Goal: Task Accomplishment & Management: Complete application form

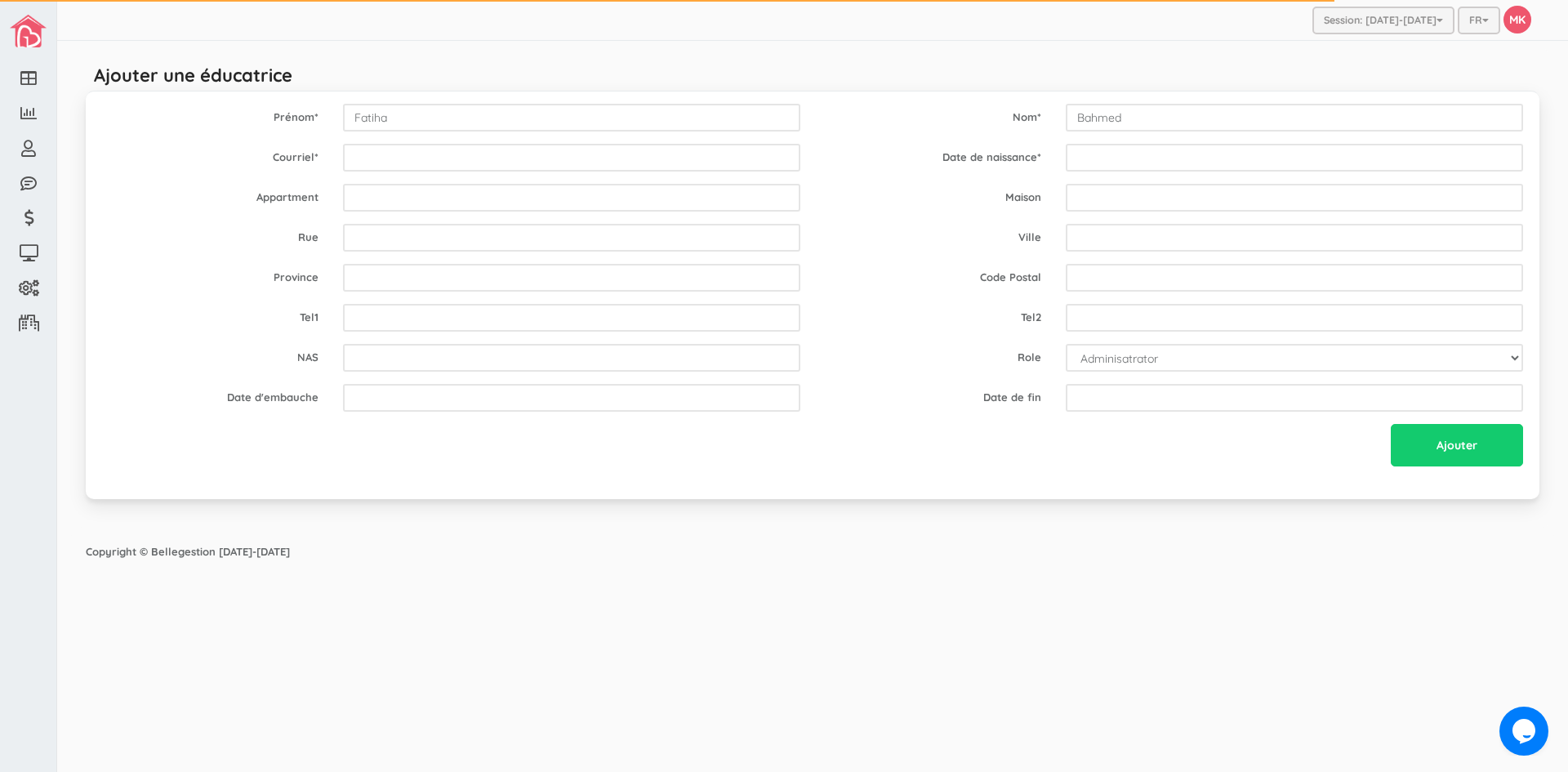
click at [813, 543] on div "Copyright © Bellegestion [DATE]-[DATE]" at bounding box center [813, 552] width 1487 height 32
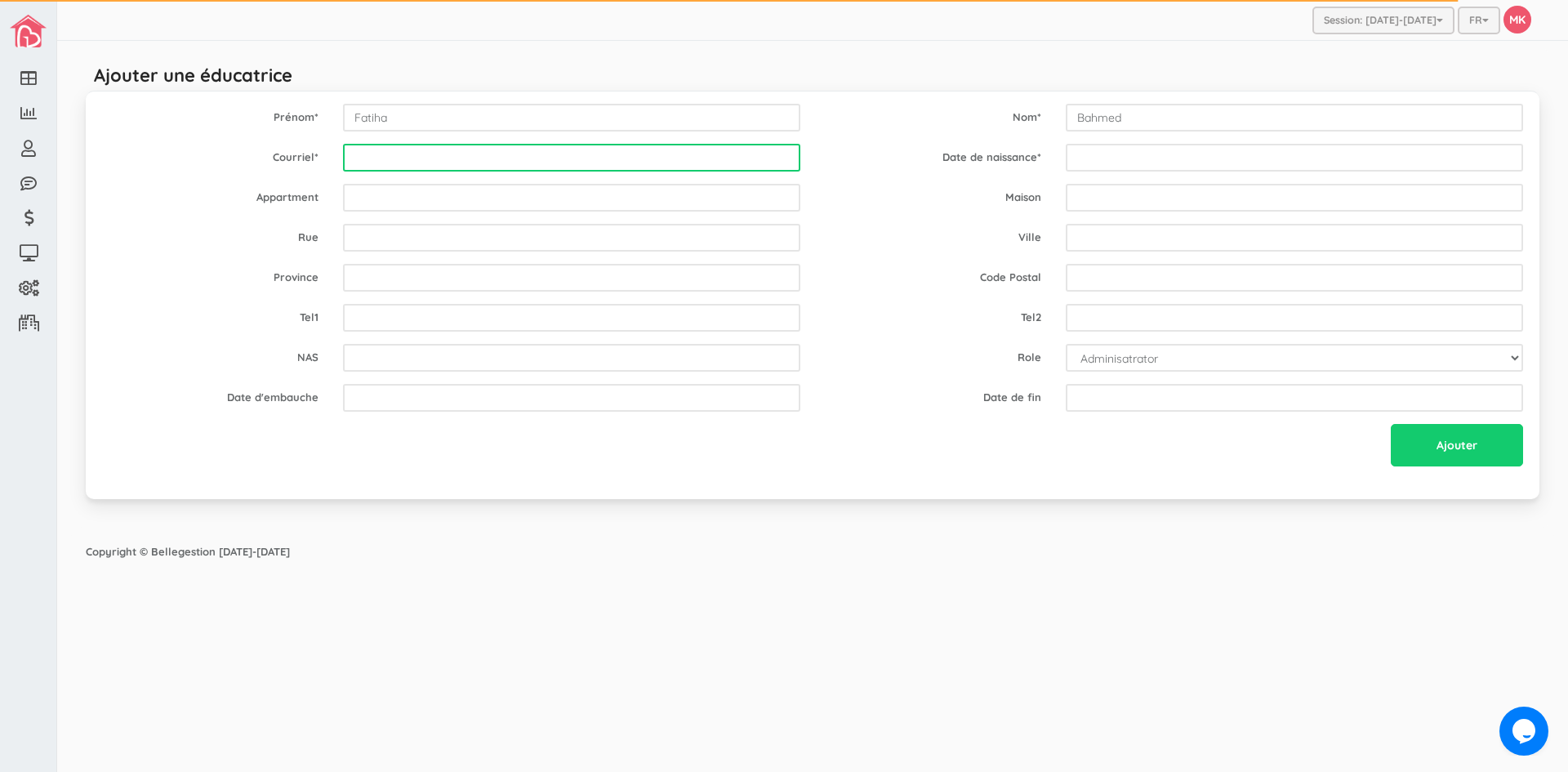
click at [451, 155] on input "email" at bounding box center [571, 157] width 458 height 27
click at [382, 159] on input "ouarizki" at bounding box center [571, 157] width 458 height 27
click at [423, 164] on input "ouarezki" at bounding box center [571, 157] width 458 height 27
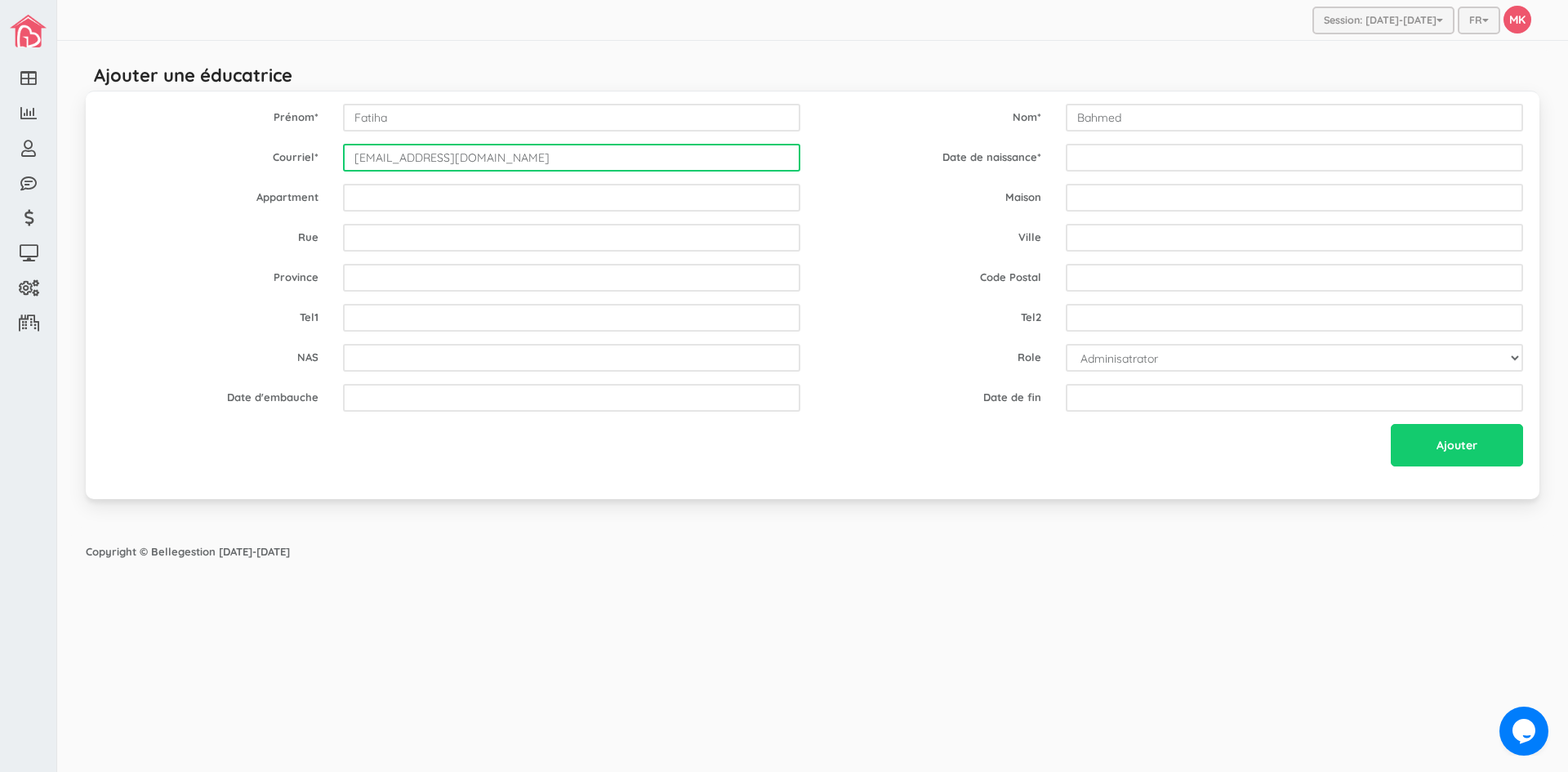
type input "ouarezki.samy@gmail.com"
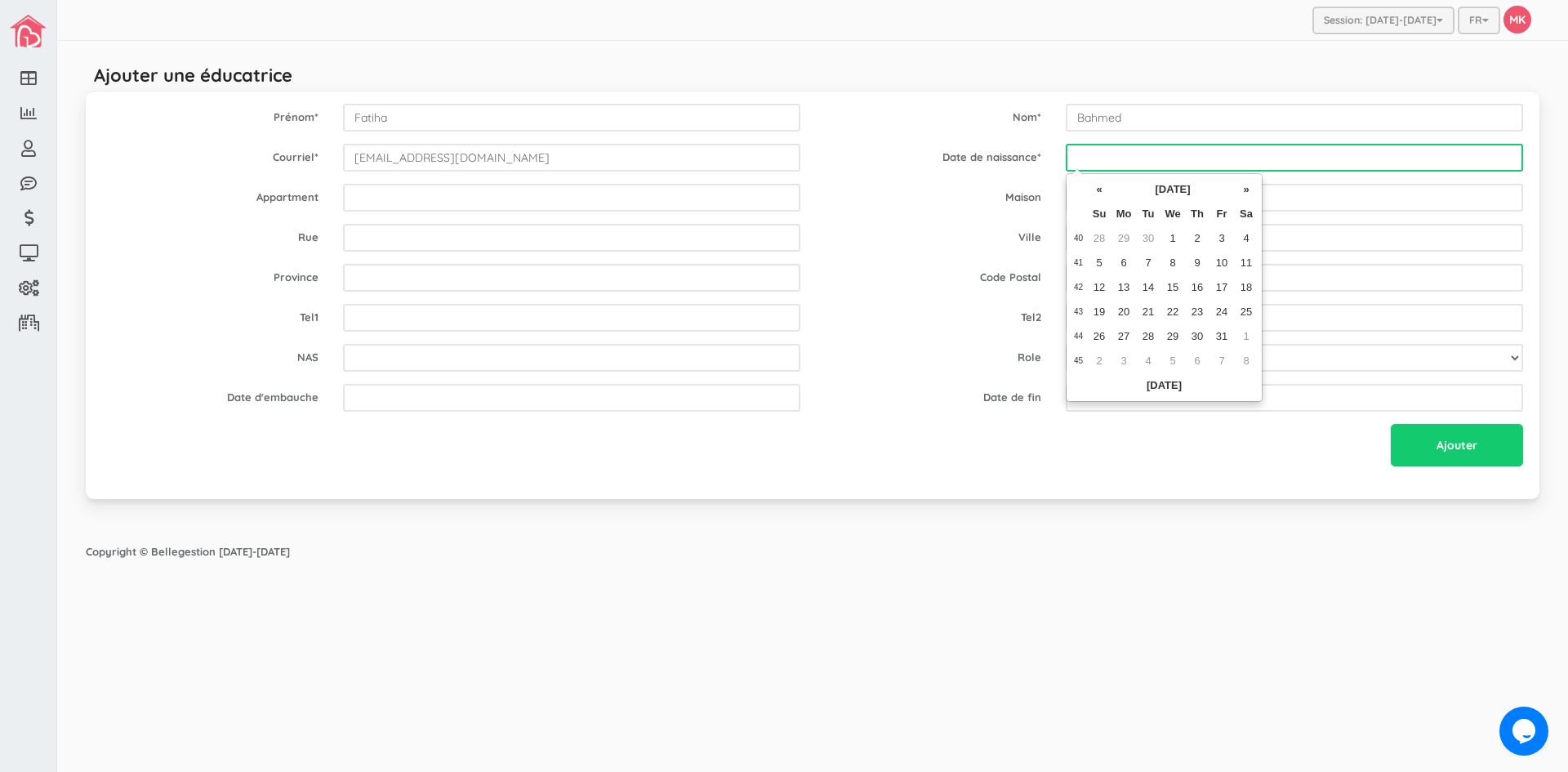
click at [1204, 145] on input "text" at bounding box center [1294, 157] width 458 height 27
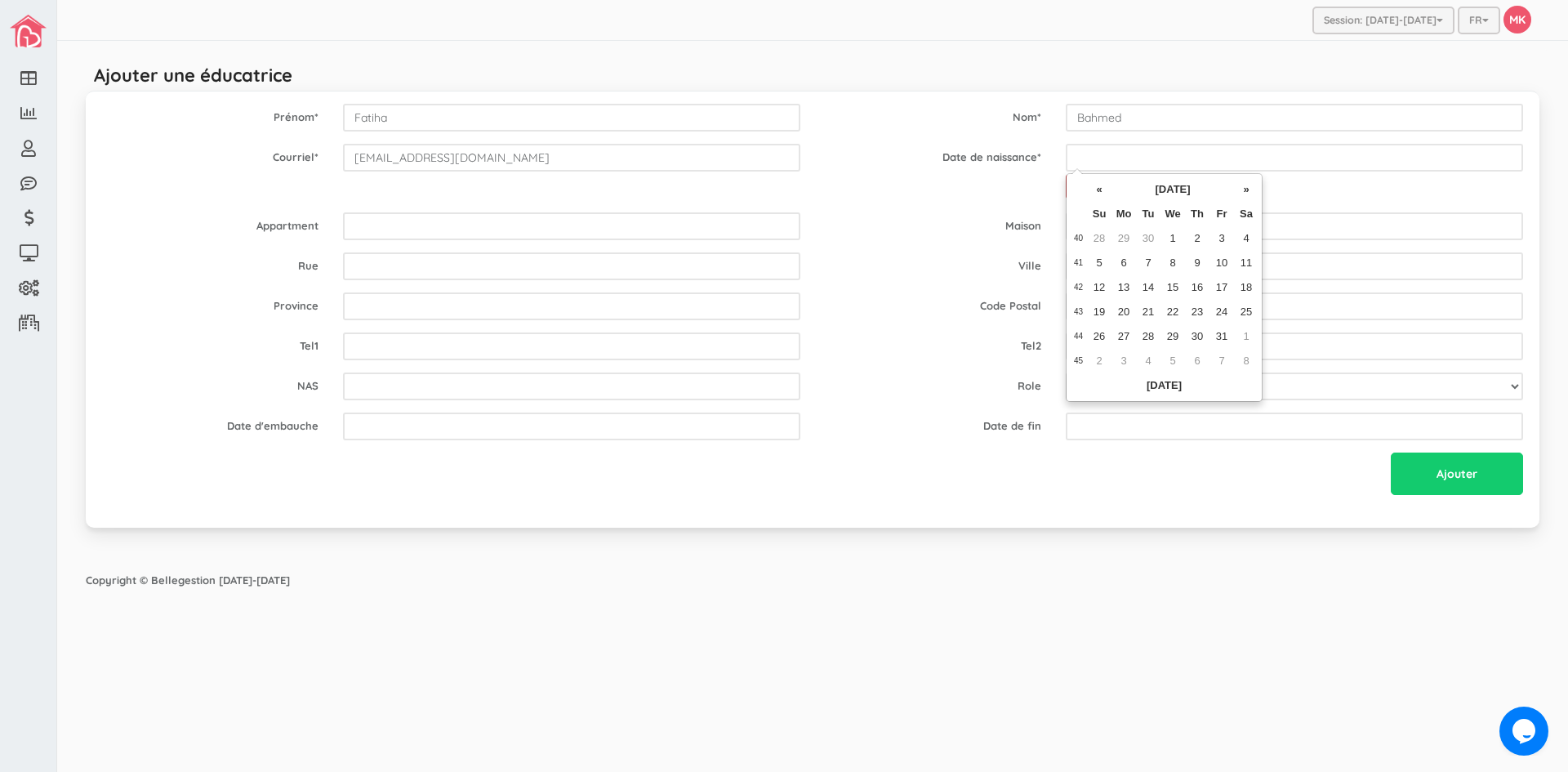
drag, startPoint x: 1080, startPoint y: 197, endPoint x: 1110, endPoint y: 206, distance: 31.3
click at [1083, 199] on th at bounding box center [1078, 189] width 17 height 24
click at [1160, 198] on th "October 2025" at bounding box center [1172, 189] width 122 height 24
click at [1160, 198] on th "2025" at bounding box center [1154, 189] width 119 height 24
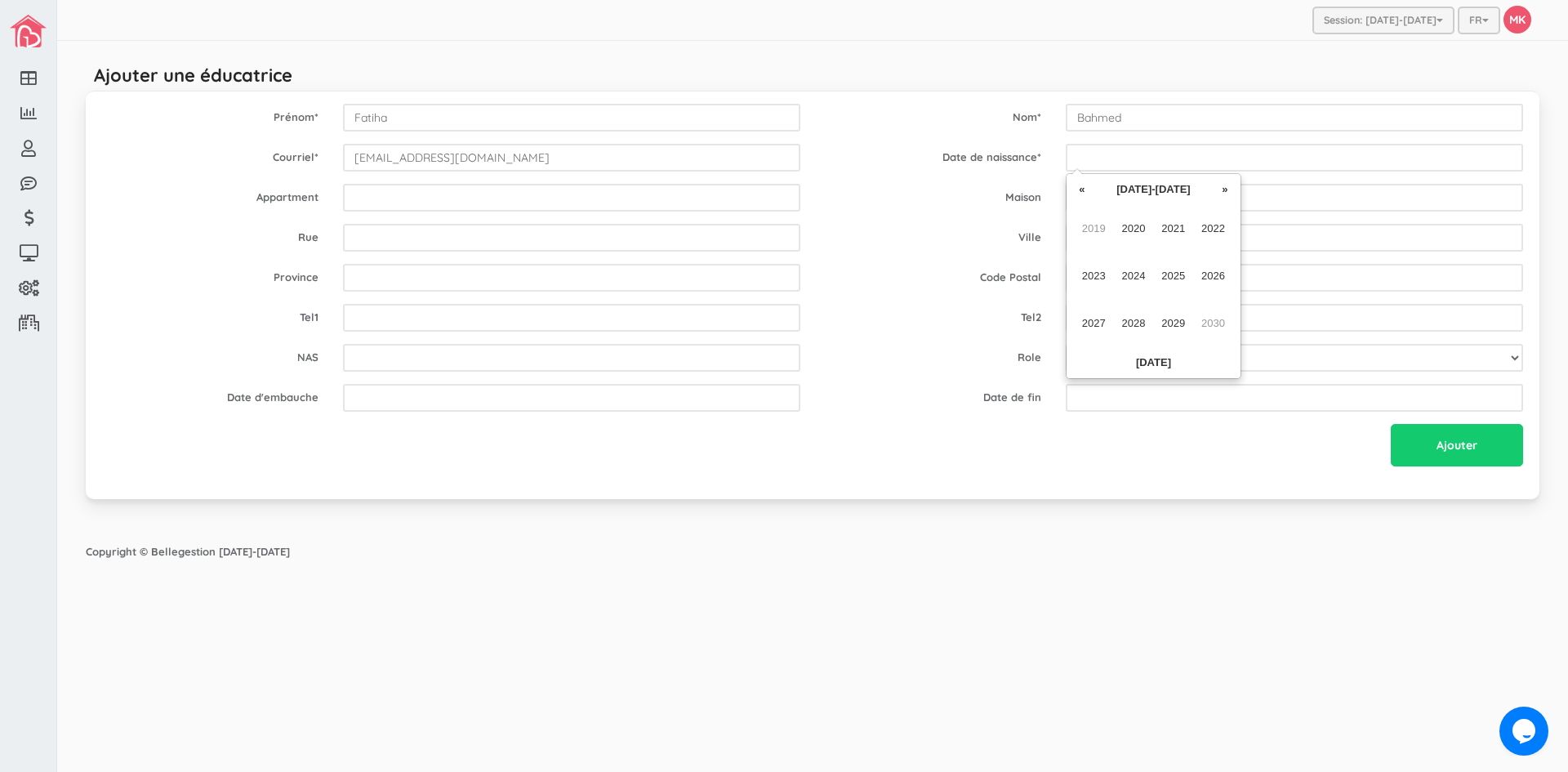
click at [1160, 198] on th "2020-2029" at bounding box center [1154, 189] width 119 height 24
click at [1158, 197] on th "2020-2029" at bounding box center [1154, 189] width 119 height 24
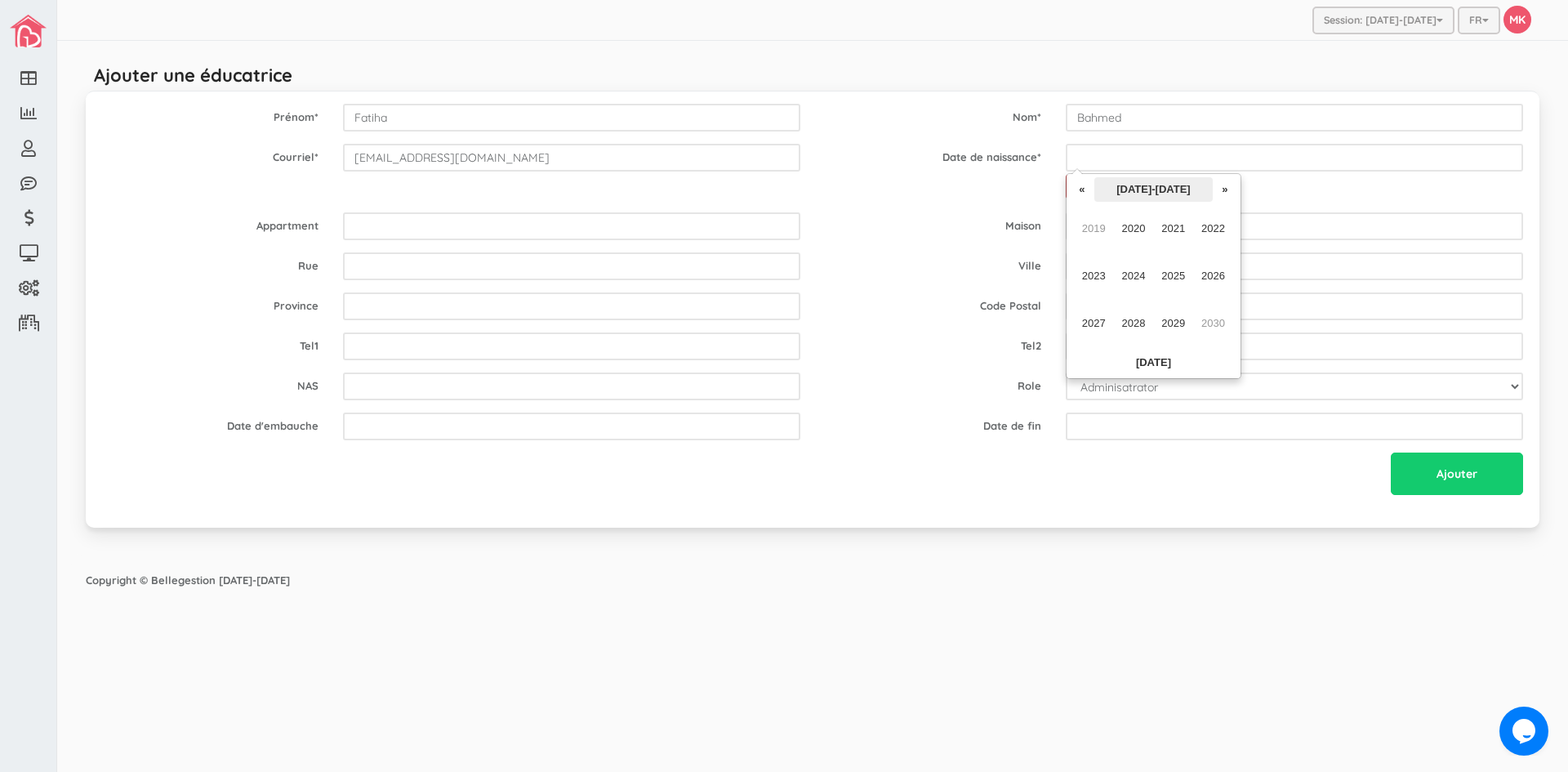
click at [1158, 189] on th "2020-2029" at bounding box center [1154, 189] width 119 height 24
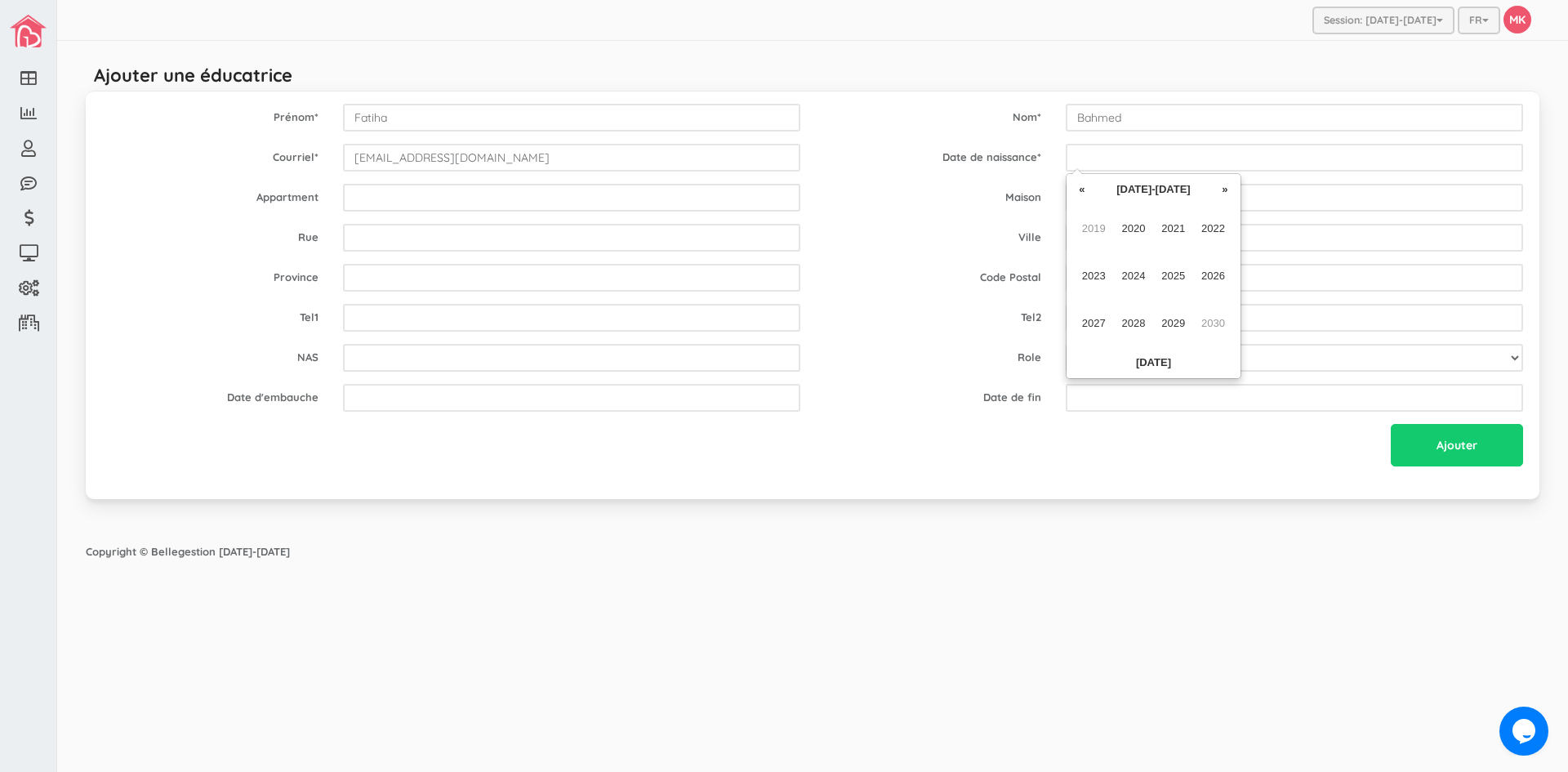
click at [1158, 189] on th "2020-2029" at bounding box center [1154, 189] width 119 height 24
click at [1224, 185] on th "»" at bounding box center [1224, 189] width 24 height 24
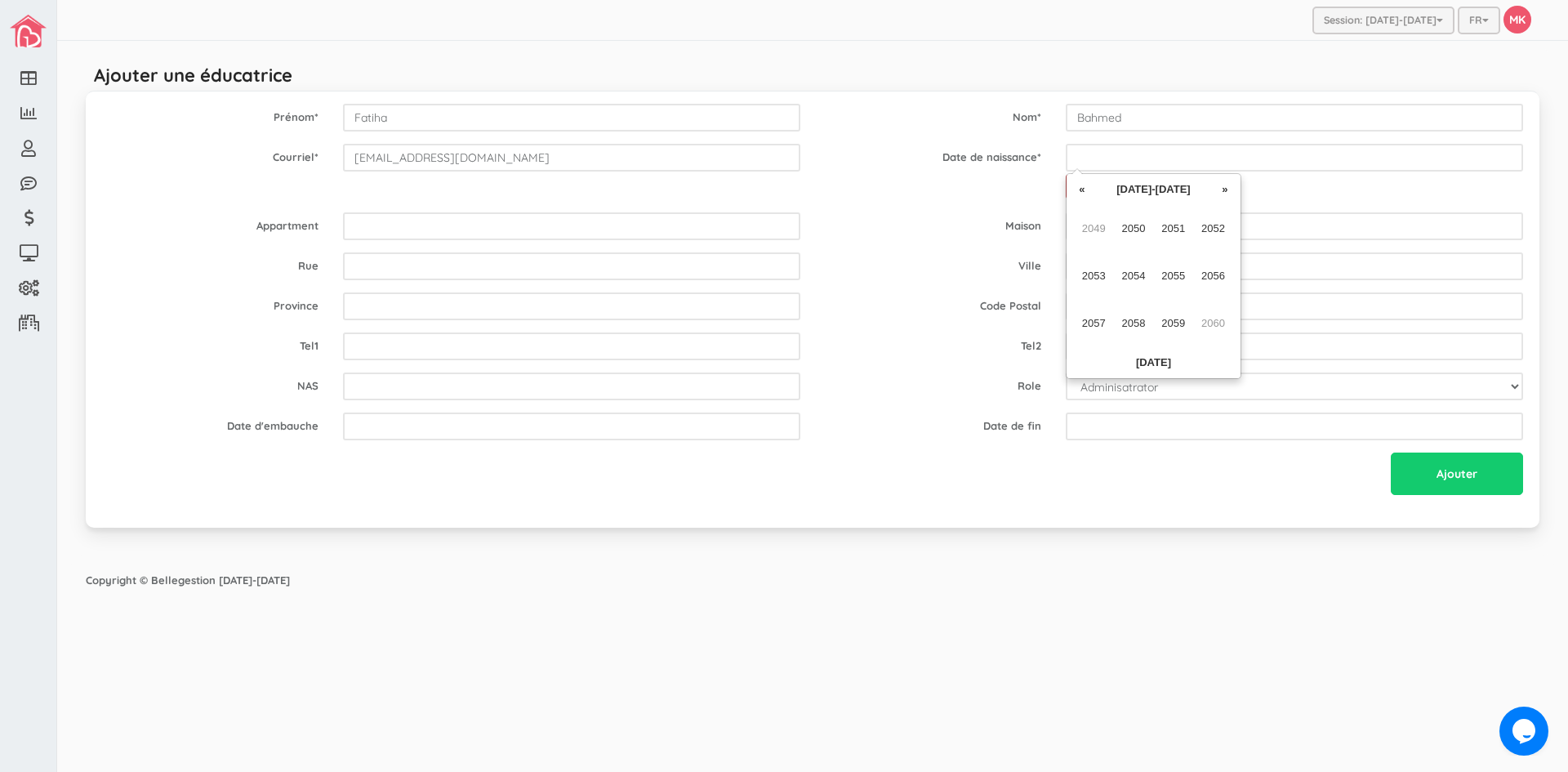
click at [1224, 185] on th "»" at bounding box center [1224, 189] width 24 height 24
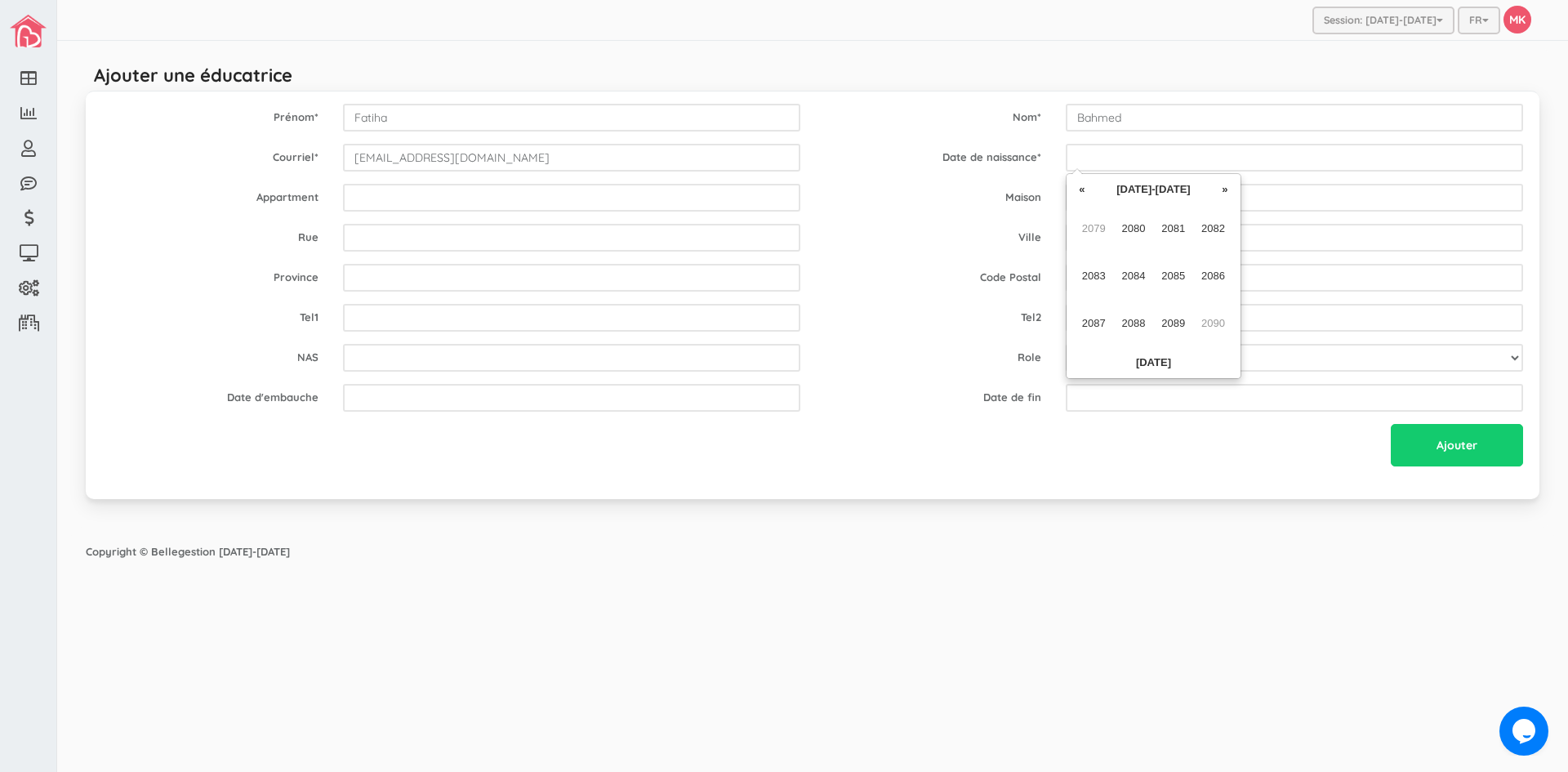
click at [1224, 185] on th "»" at bounding box center [1224, 189] width 24 height 24
click at [1084, 191] on th "«" at bounding box center [1081, 189] width 24 height 24
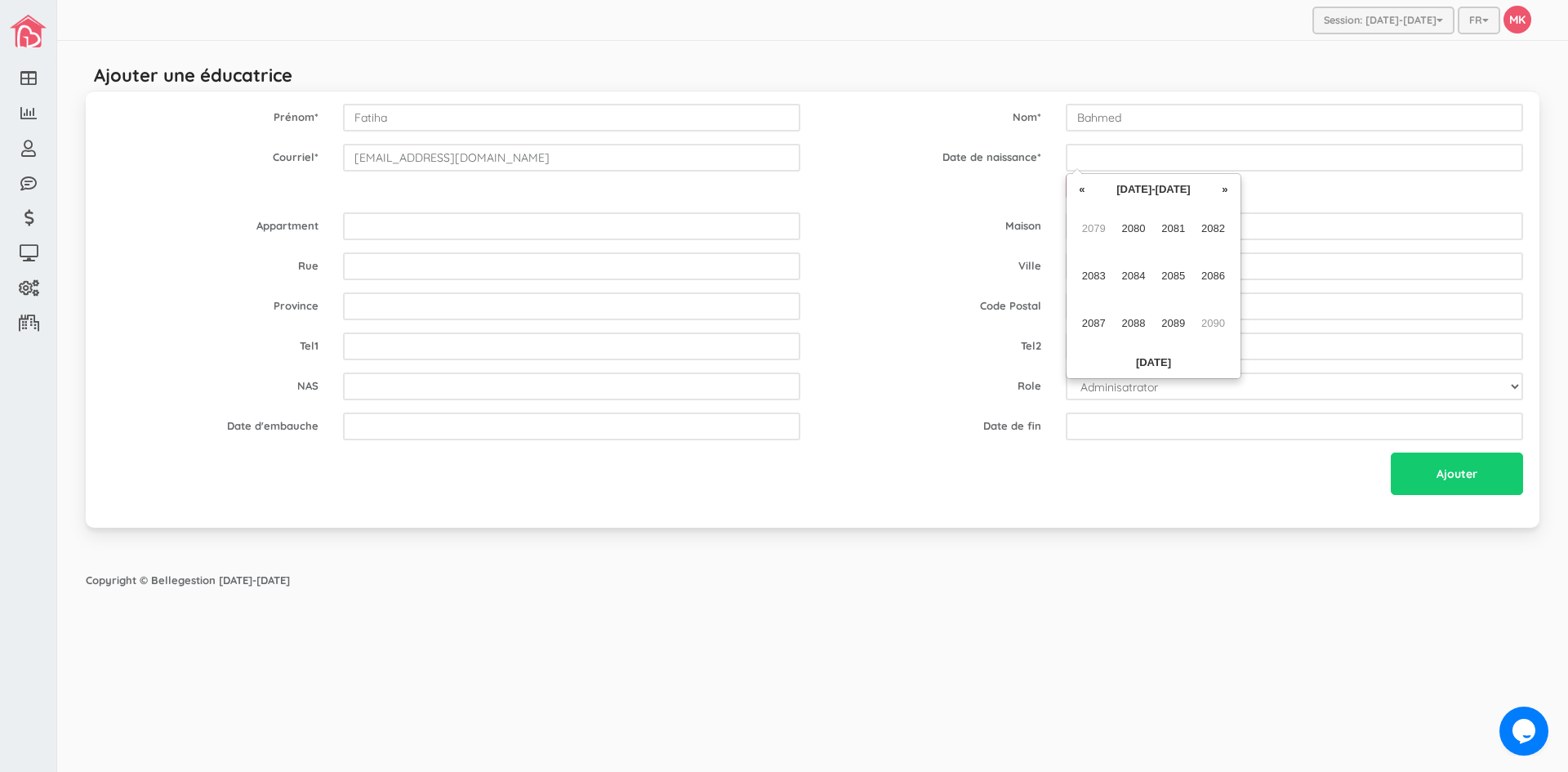
click at [1084, 191] on th "«" at bounding box center [1081, 189] width 24 height 24
click at [1084, 192] on th "«" at bounding box center [1081, 189] width 24 height 24
click at [1085, 192] on th "«" at bounding box center [1081, 189] width 24 height 24
click at [1085, 193] on th "«" at bounding box center [1081, 189] width 24 height 24
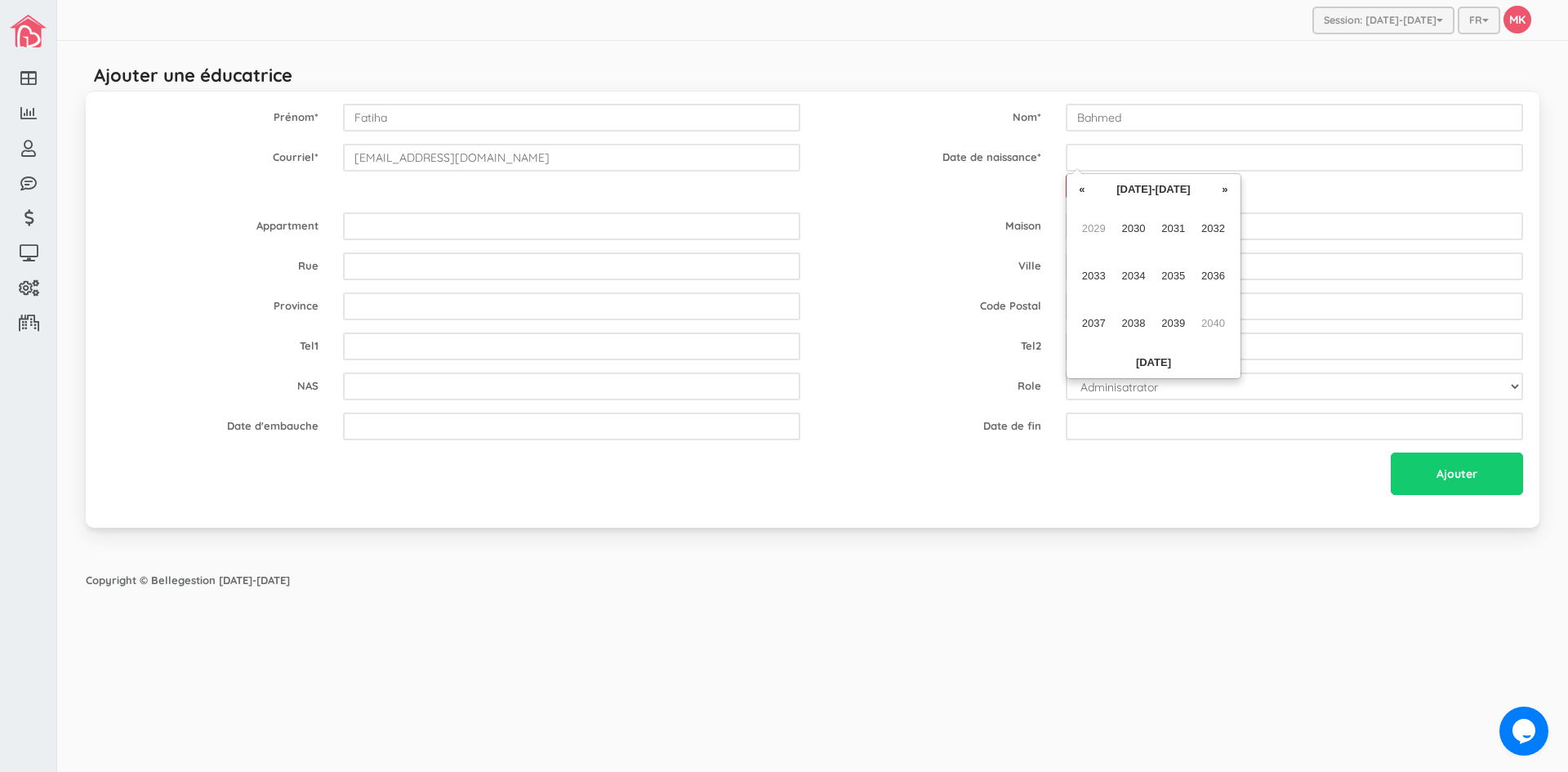
click at [1085, 193] on th "«" at bounding box center [1081, 189] width 24 height 24
click at [1084, 193] on th "«" at bounding box center [1081, 189] width 24 height 24
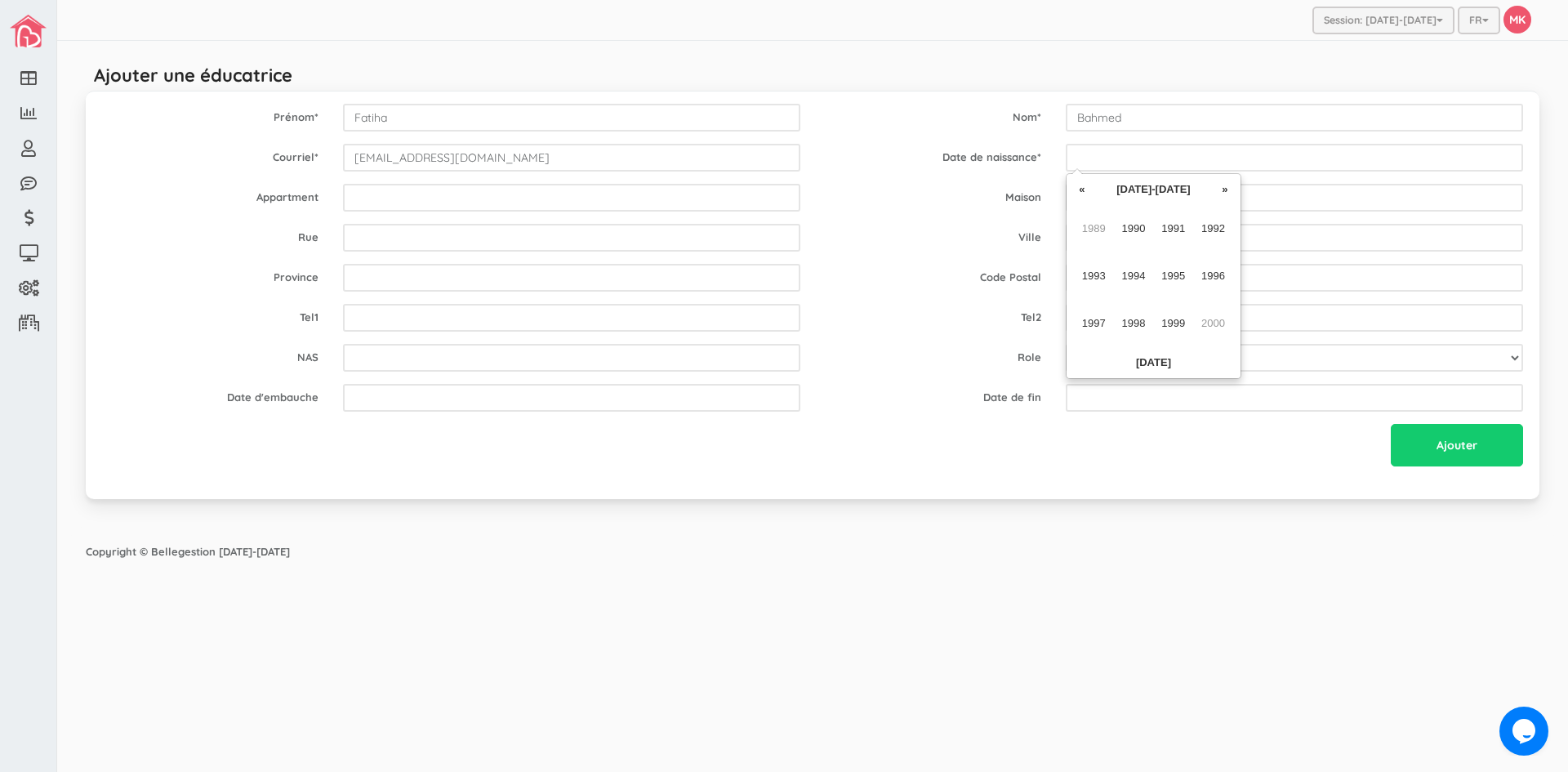
click at [1084, 193] on th "«" at bounding box center [1081, 189] width 24 height 24
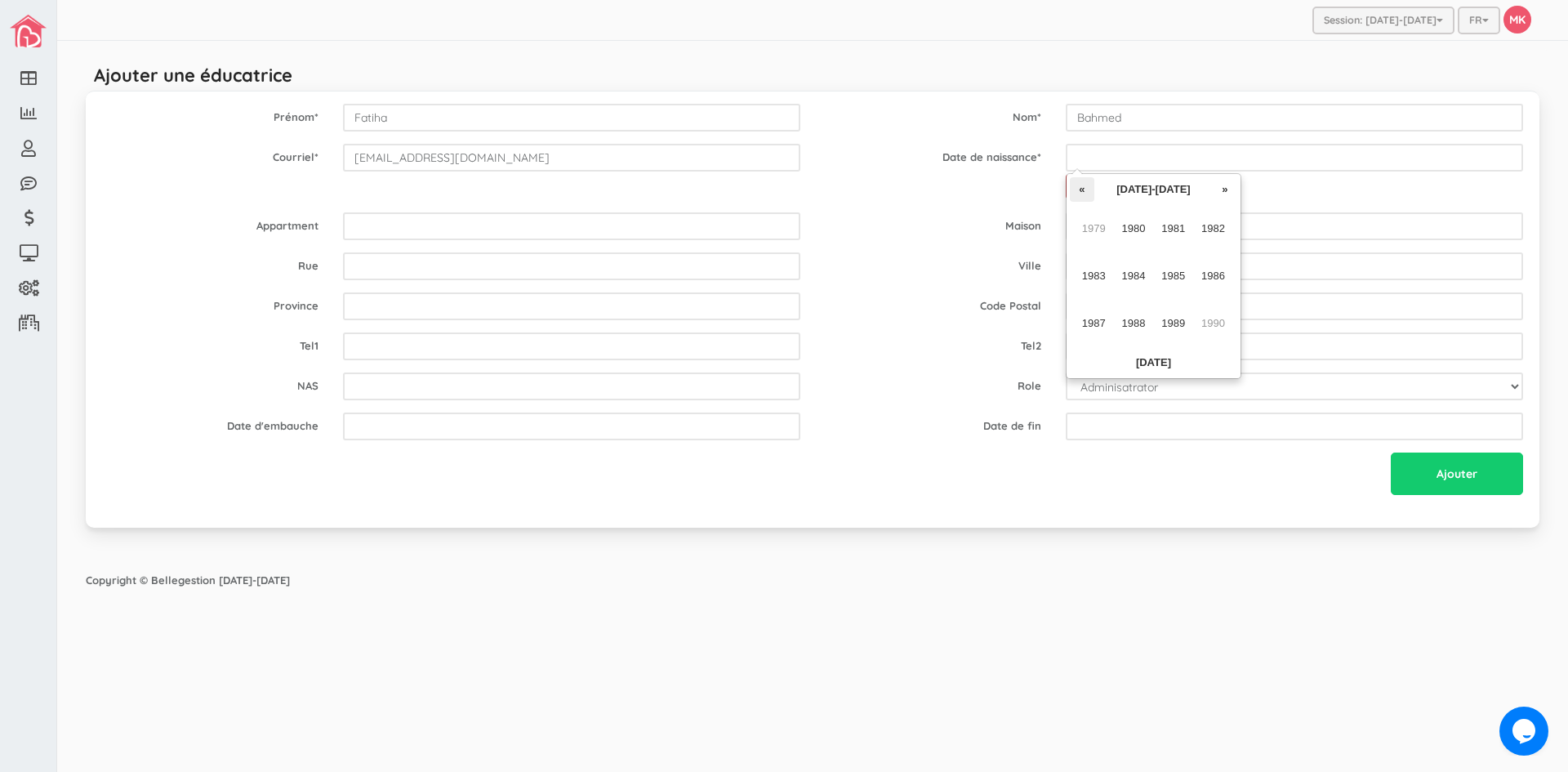
click at [1083, 193] on th "«" at bounding box center [1081, 189] width 24 height 24
click at [1082, 193] on th "«" at bounding box center [1081, 189] width 24 height 24
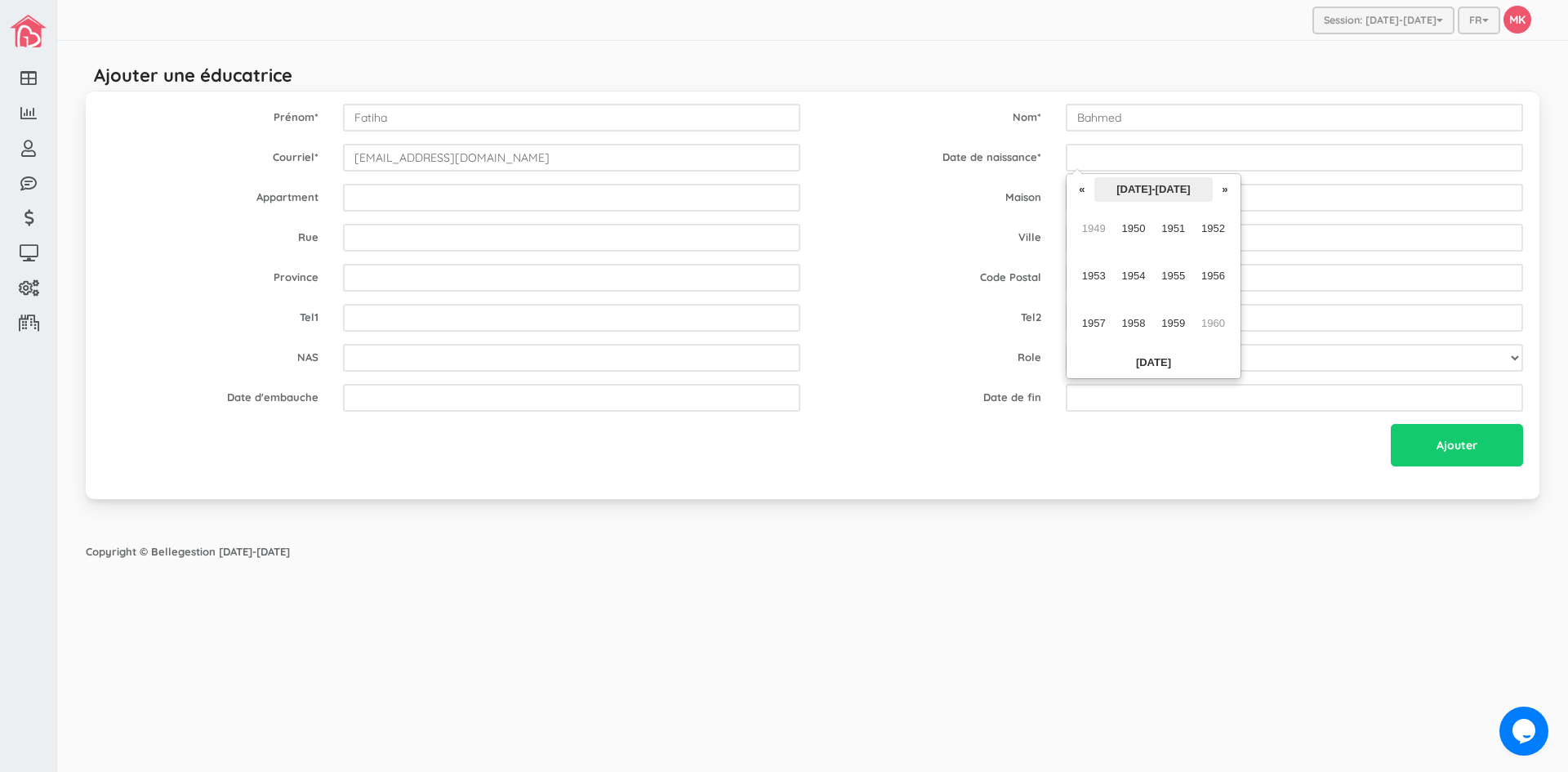
click at [1207, 183] on th "1950-1959" at bounding box center [1154, 189] width 119 height 24
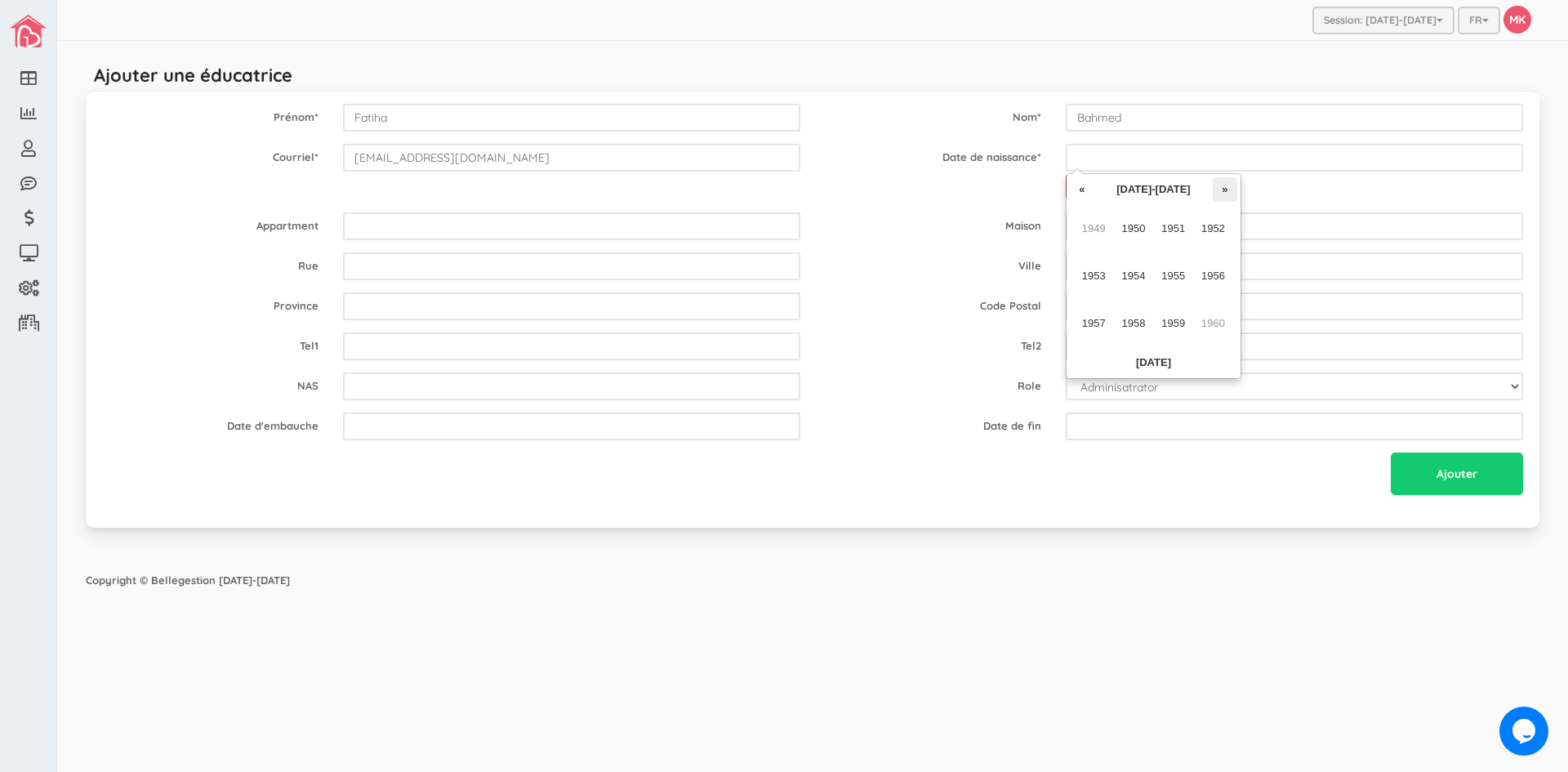
click at [1218, 189] on th "»" at bounding box center [1224, 189] width 24 height 24
click at [1137, 228] on span "1970" at bounding box center [1134, 229] width 37 height 44
click at [1208, 274] on span "Aug" at bounding box center [1213, 276] width 37 height 44
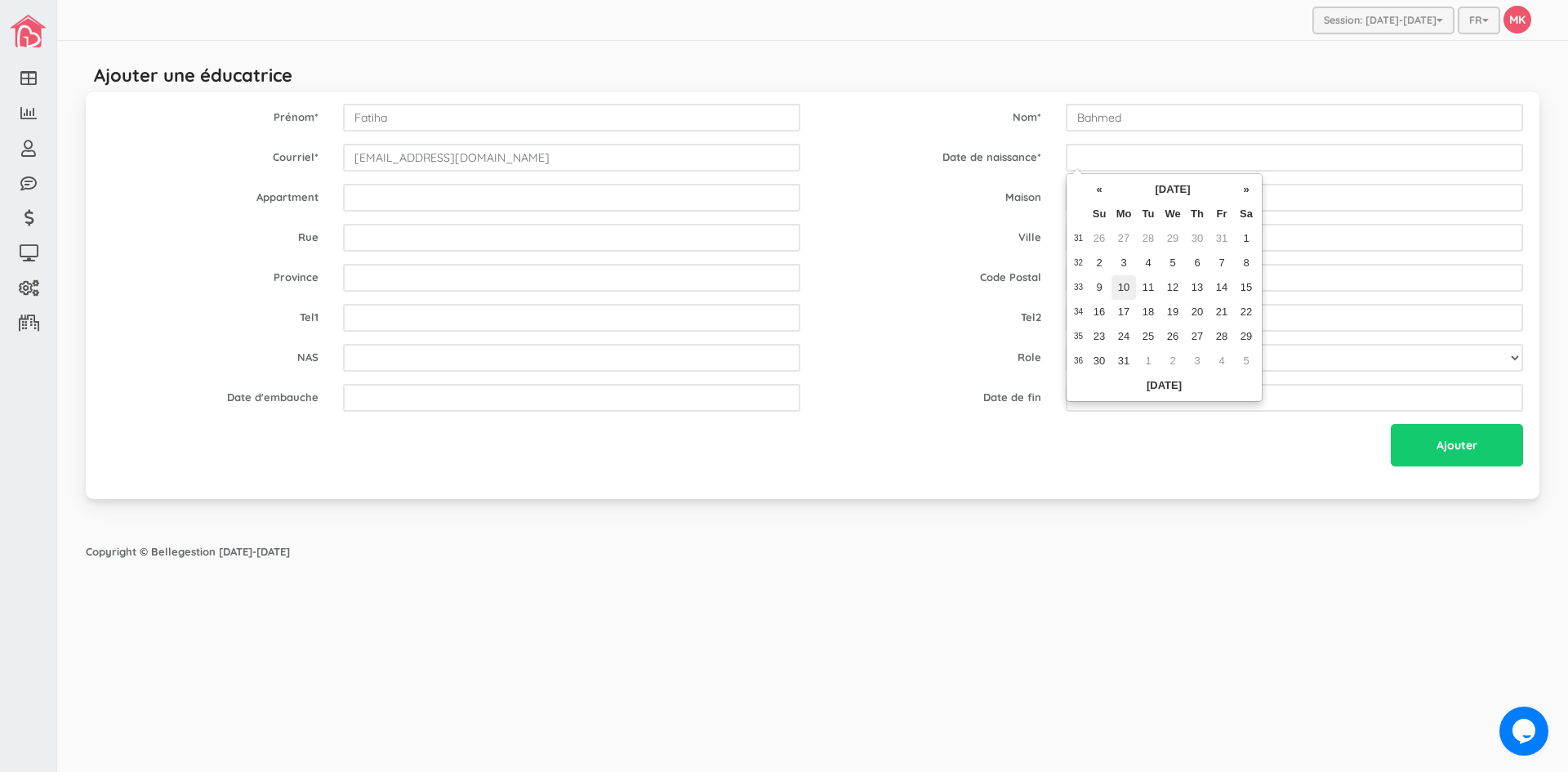
click at [1125, 285] on td "10" at bounding box center [1123, 287] width 24 height 24
type input "1970-08-10"
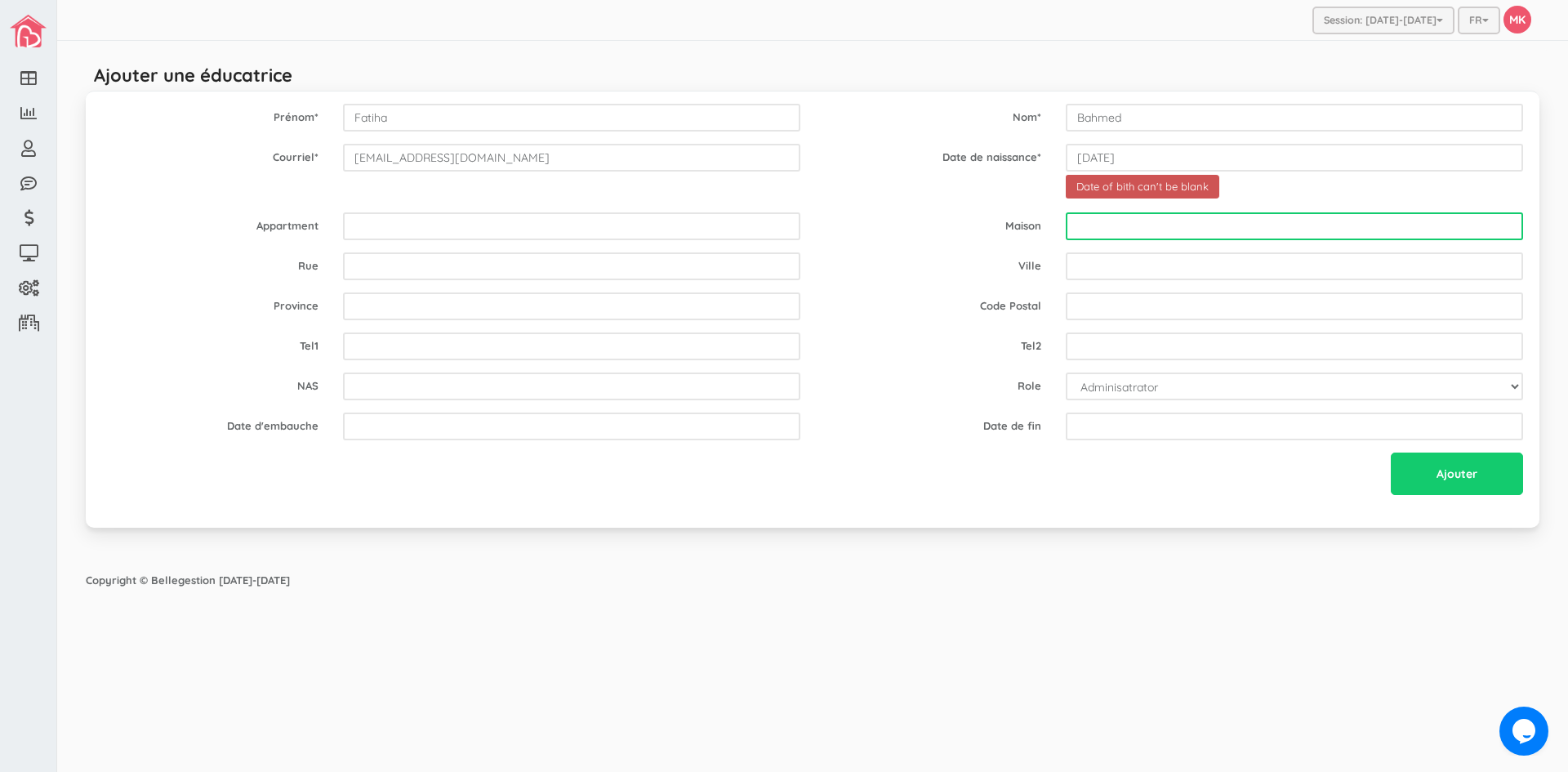
click at [1122, 228] on input "text" at bounding box center [1294, 226] width 458 height 27
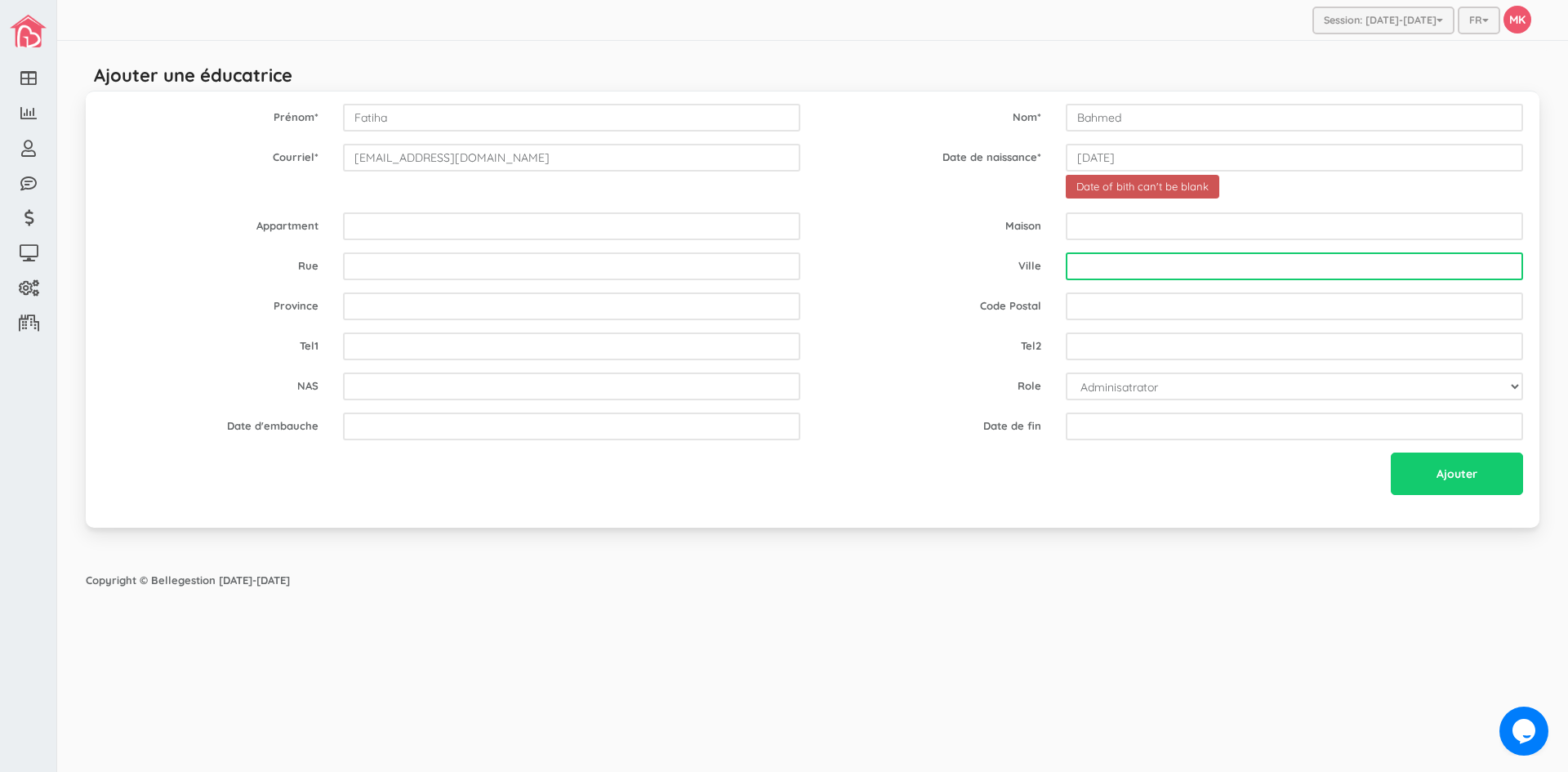
click at [1134, 268] on input "text" at bounding box center [1294, 266] width 458 height 27
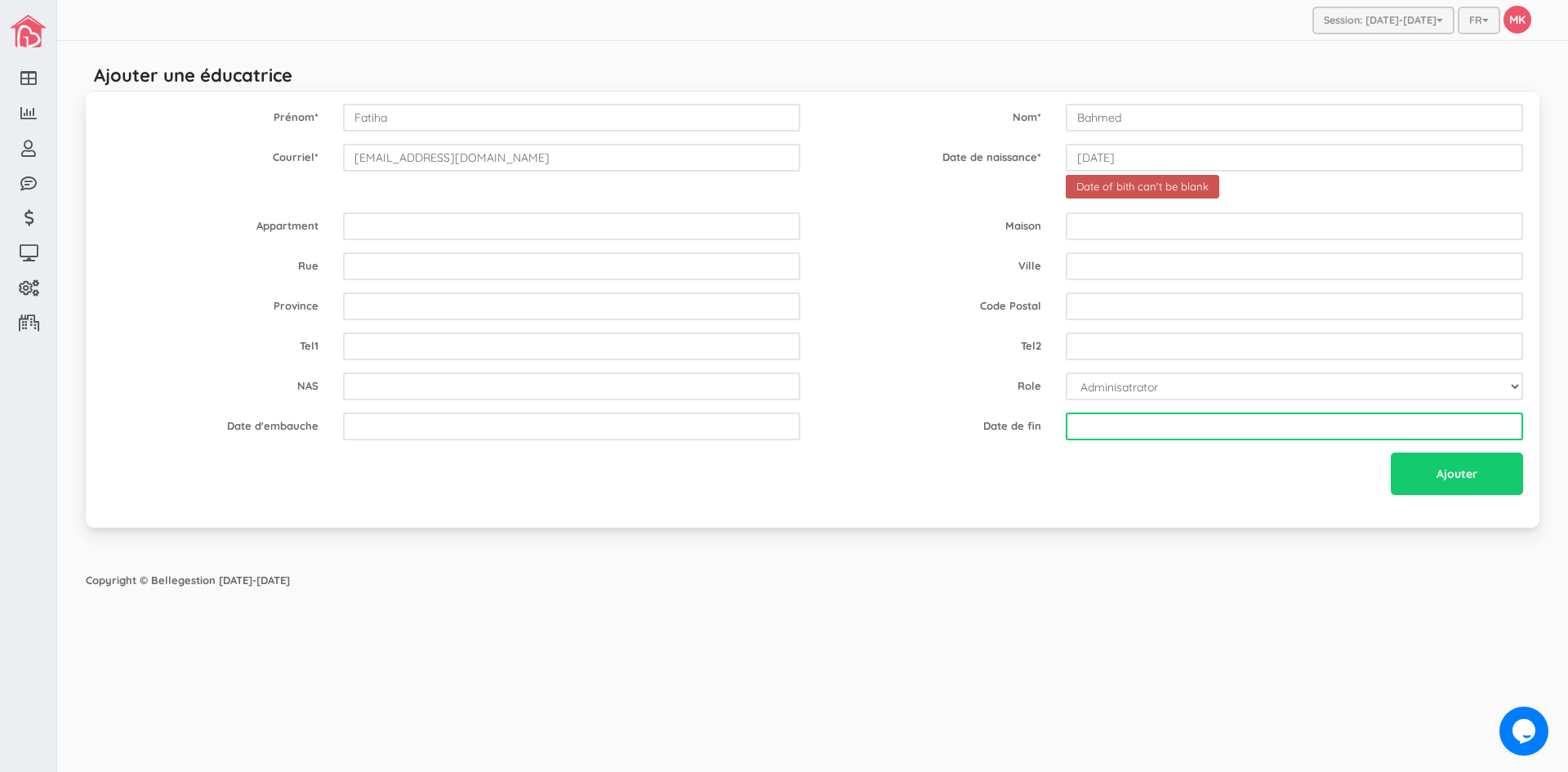
click at [1249, 422] on input "text" at bounding box center [1294, 426] width 458 height 27
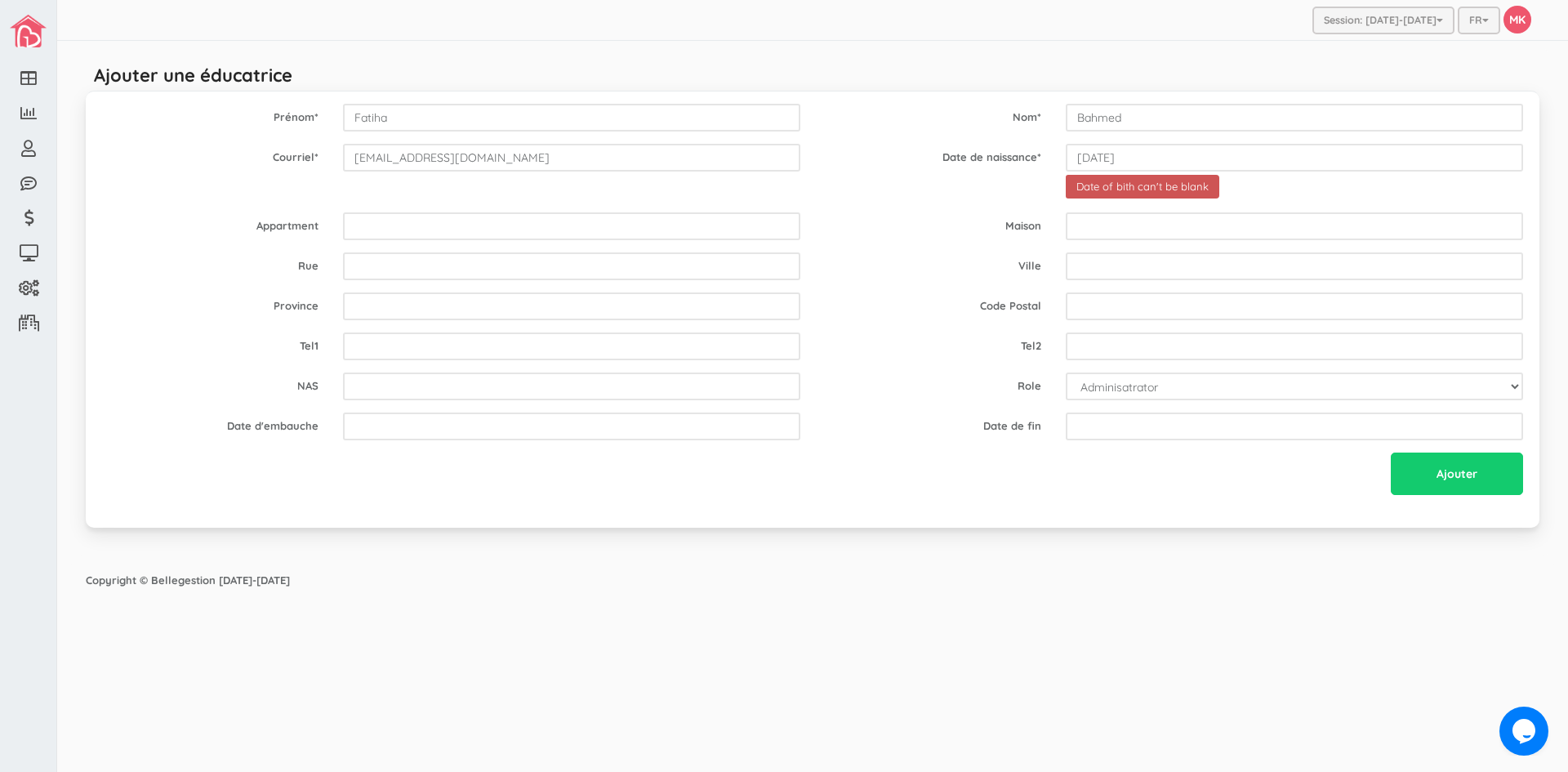
click at [1260, 466] on div "Ajouter" at bounding box center [812, 476] width 1445 height 47
click at [1433, 478] on input "Ajouter" at bounding box center [1457, 474] width 132 height 42
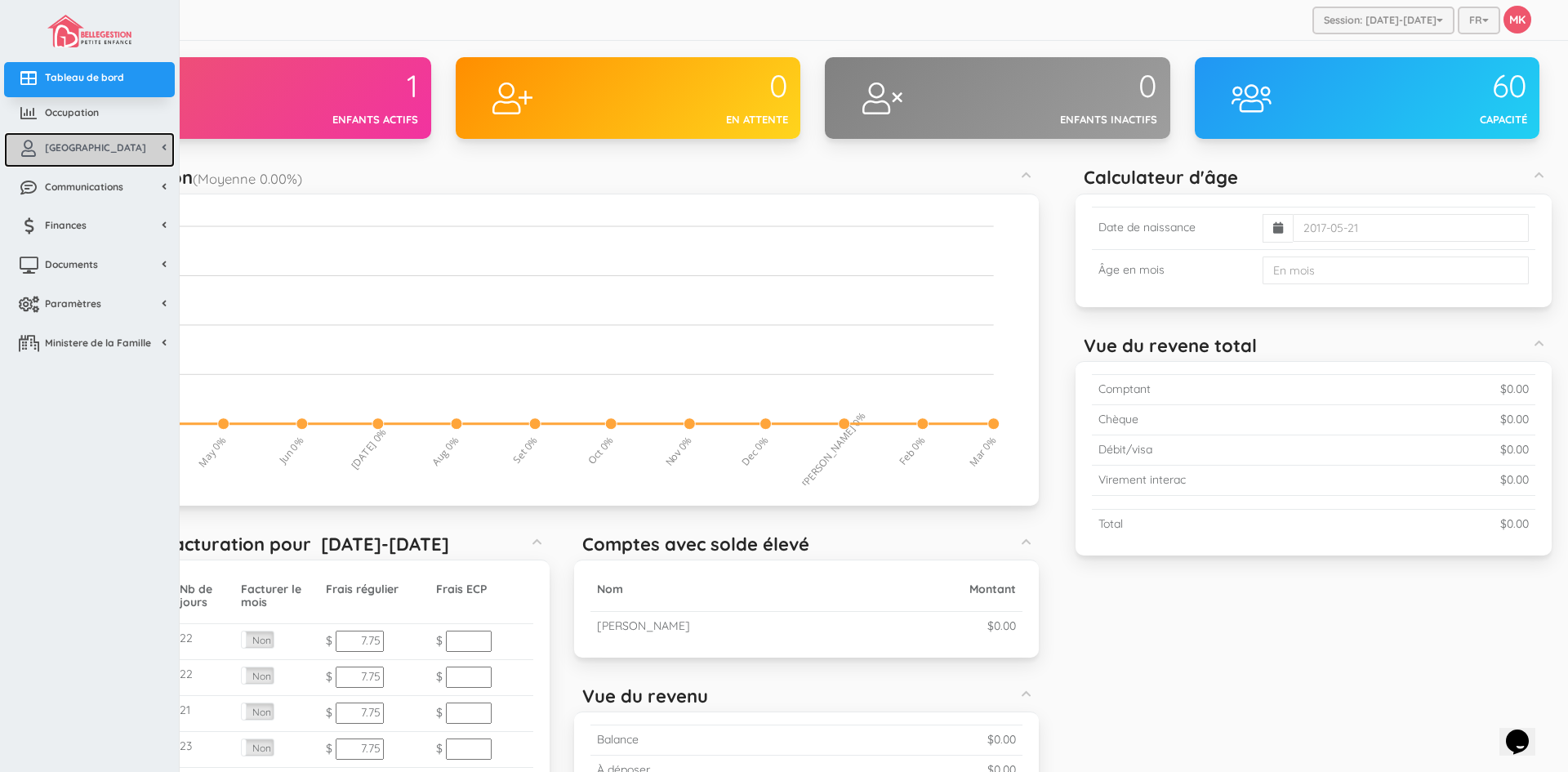
click at [106, 155] on link "[GEOGRAPHIC_DATA]" at bounding box center [90, 150] width 171 height 35
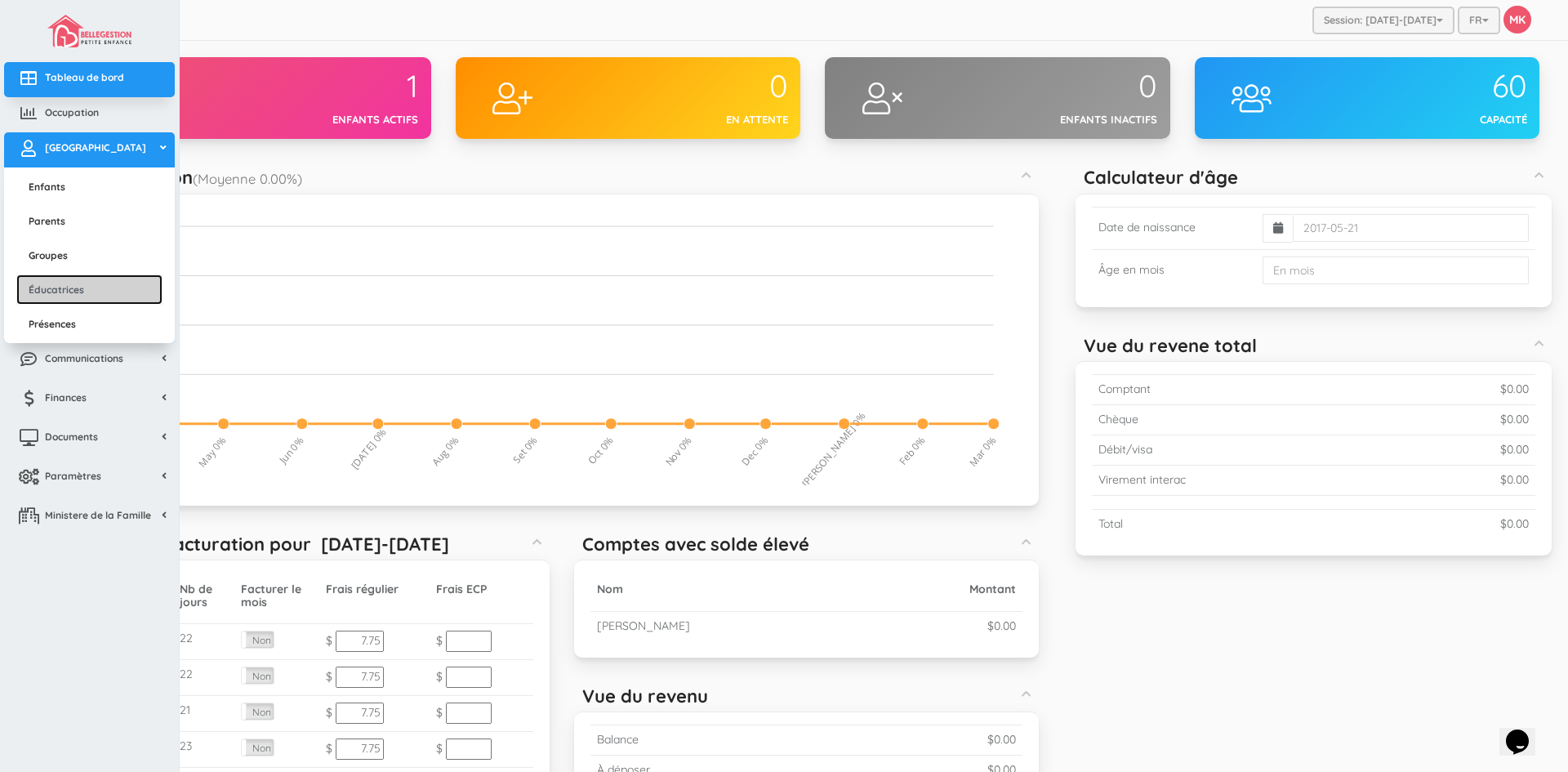
click at [92, 284] on link "Éducatrices" at bounding box center [90, 289] width 146 height 30
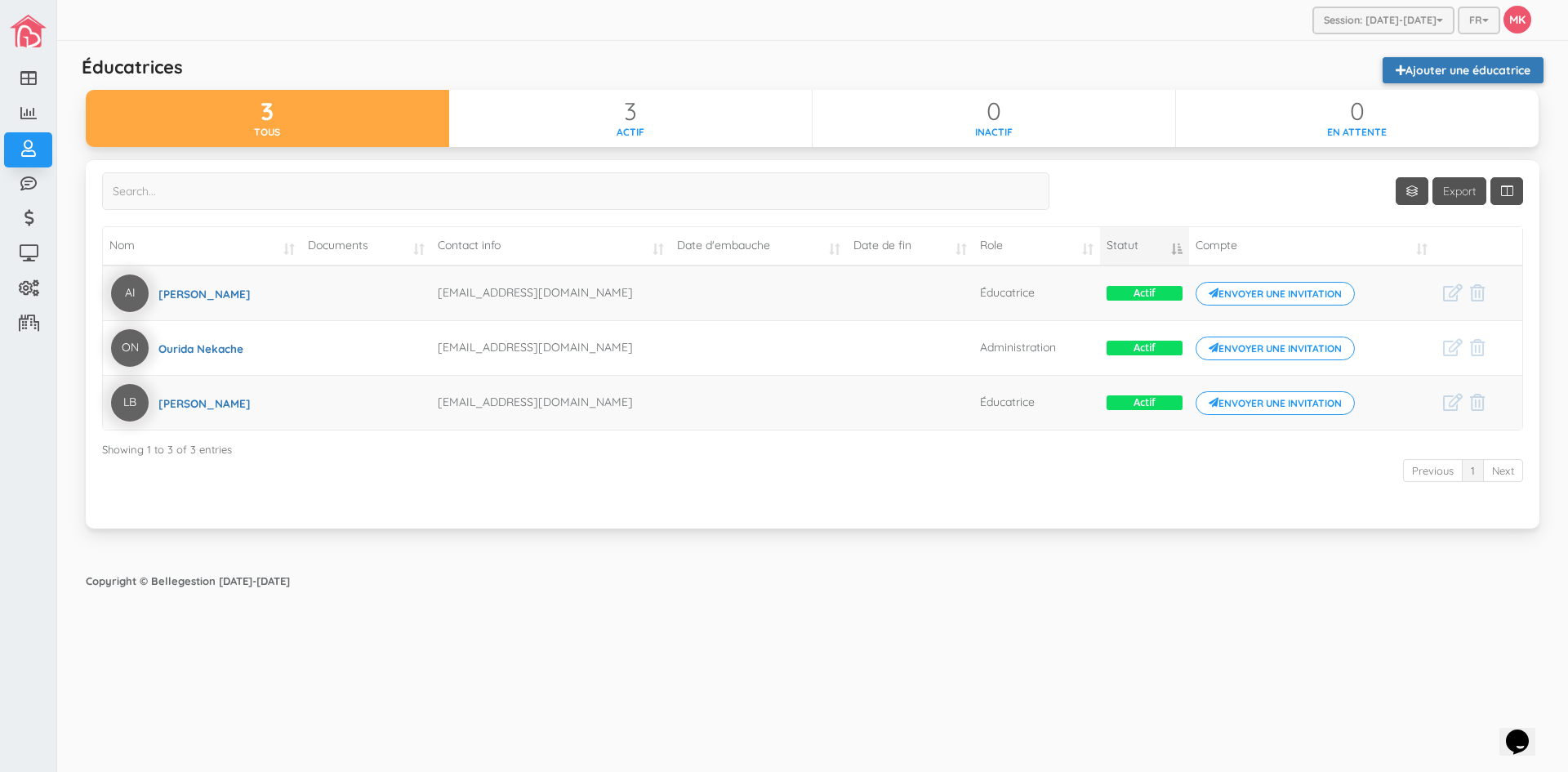
click at [1506, 71] on link "Ajouter une éducatrice" at bounding box center [1463, 70] width 161 height 26
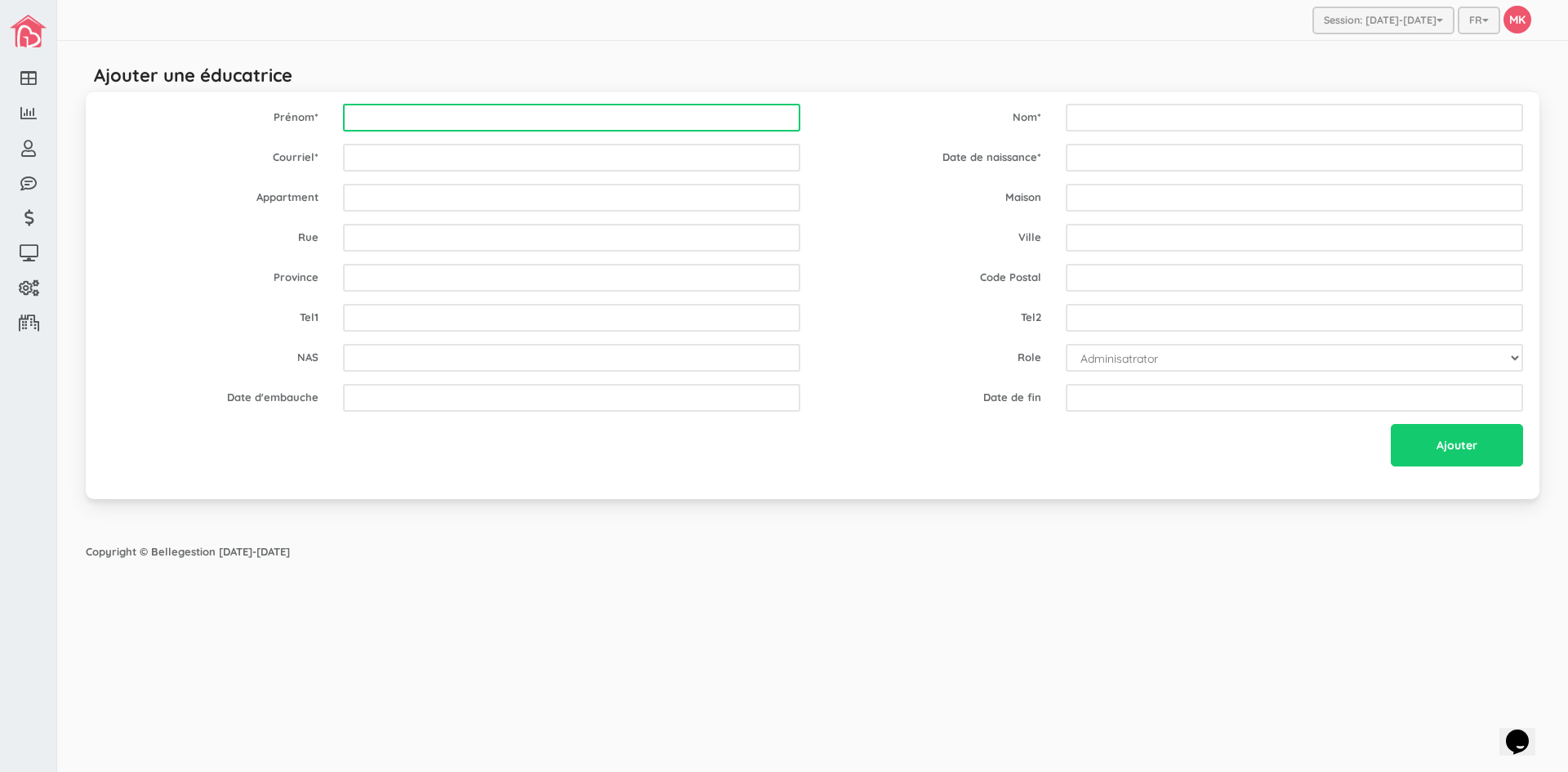
click at [502, 111] on input "text" at bounding box center [571, 117] width 458 height 27
type input "Fatiha"
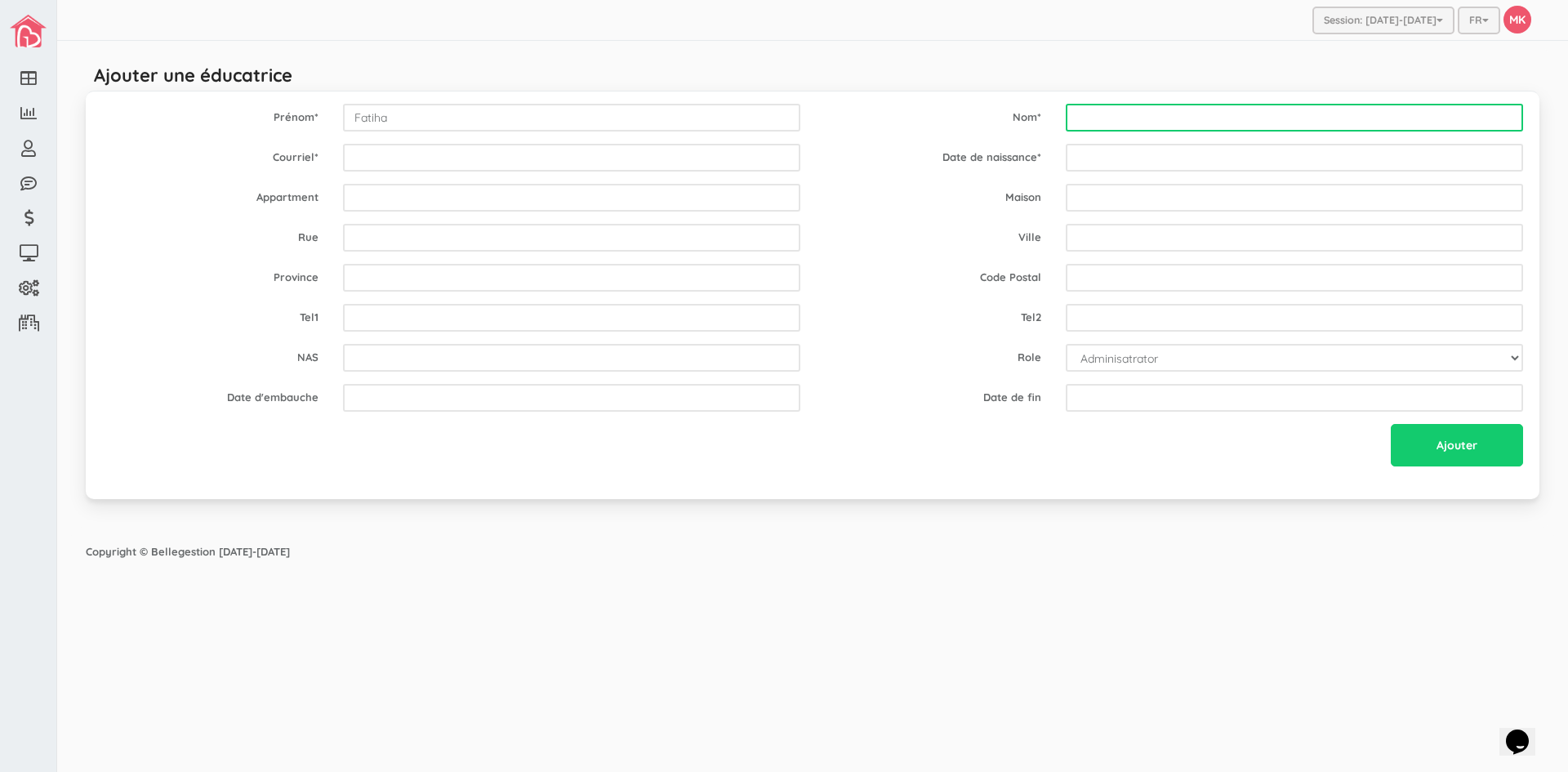
click at [1221, 123] on input "text" at bounding box center [1294, 117] width 458 height 27
type input "Bahmed"
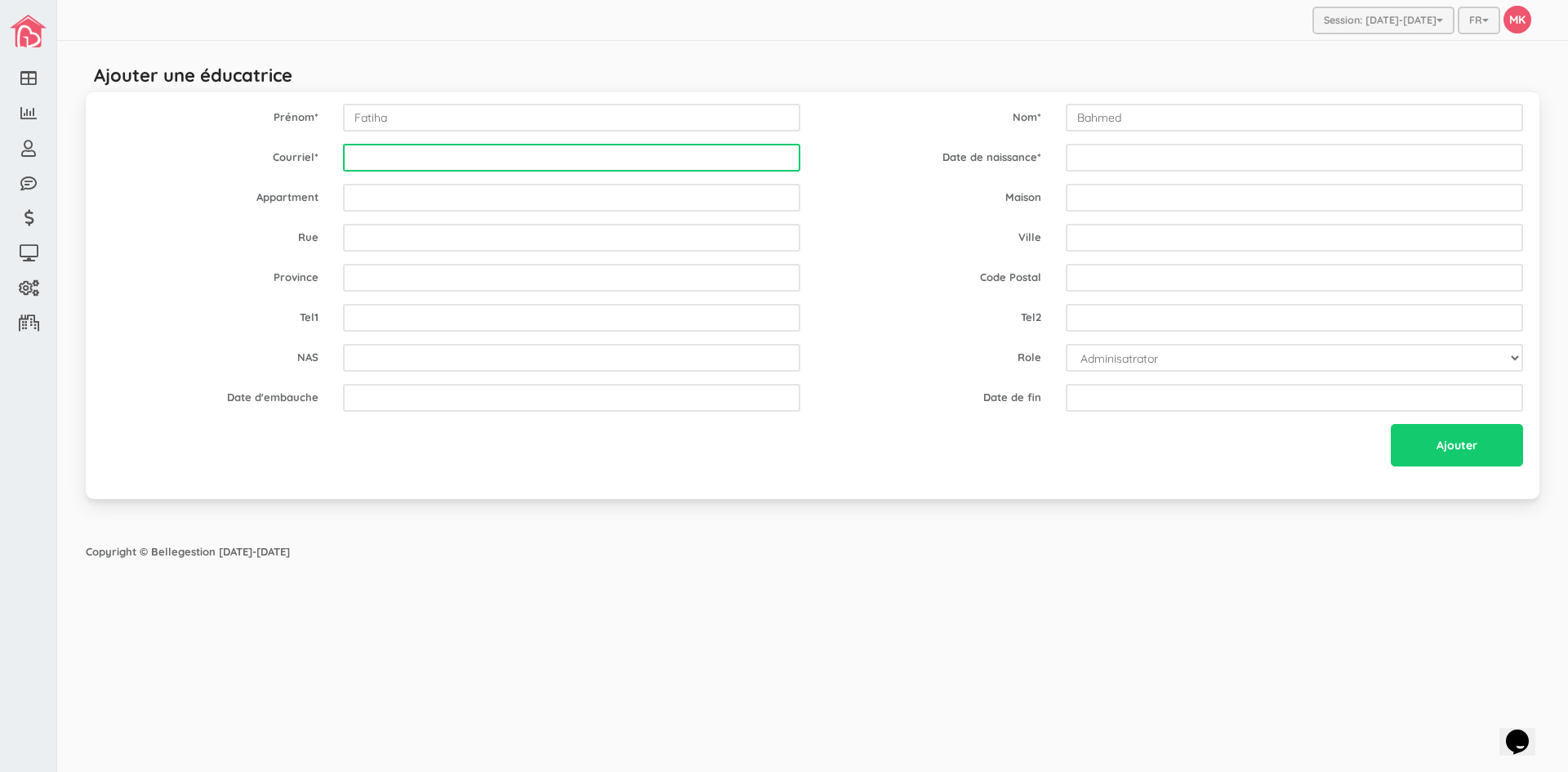
click at [548, 156] on input "email" at bounding box center [571, 157] width 458 height 27
type input "ouarezki.samy@gmail.com"
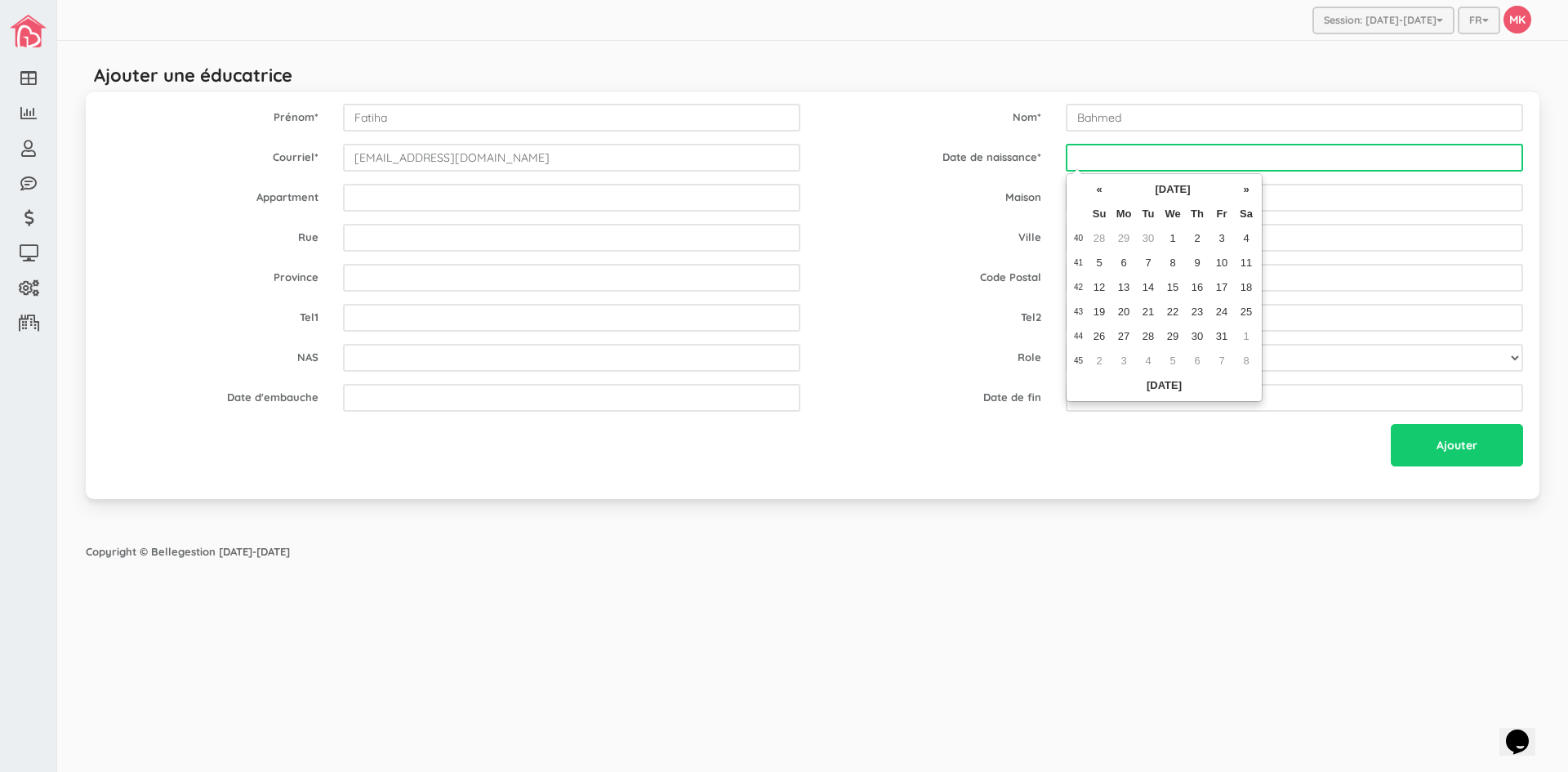
click at [1164, 144] on input "text" at bounding box center [1294, 157] width 458 height 27
type input "1970-08-10"
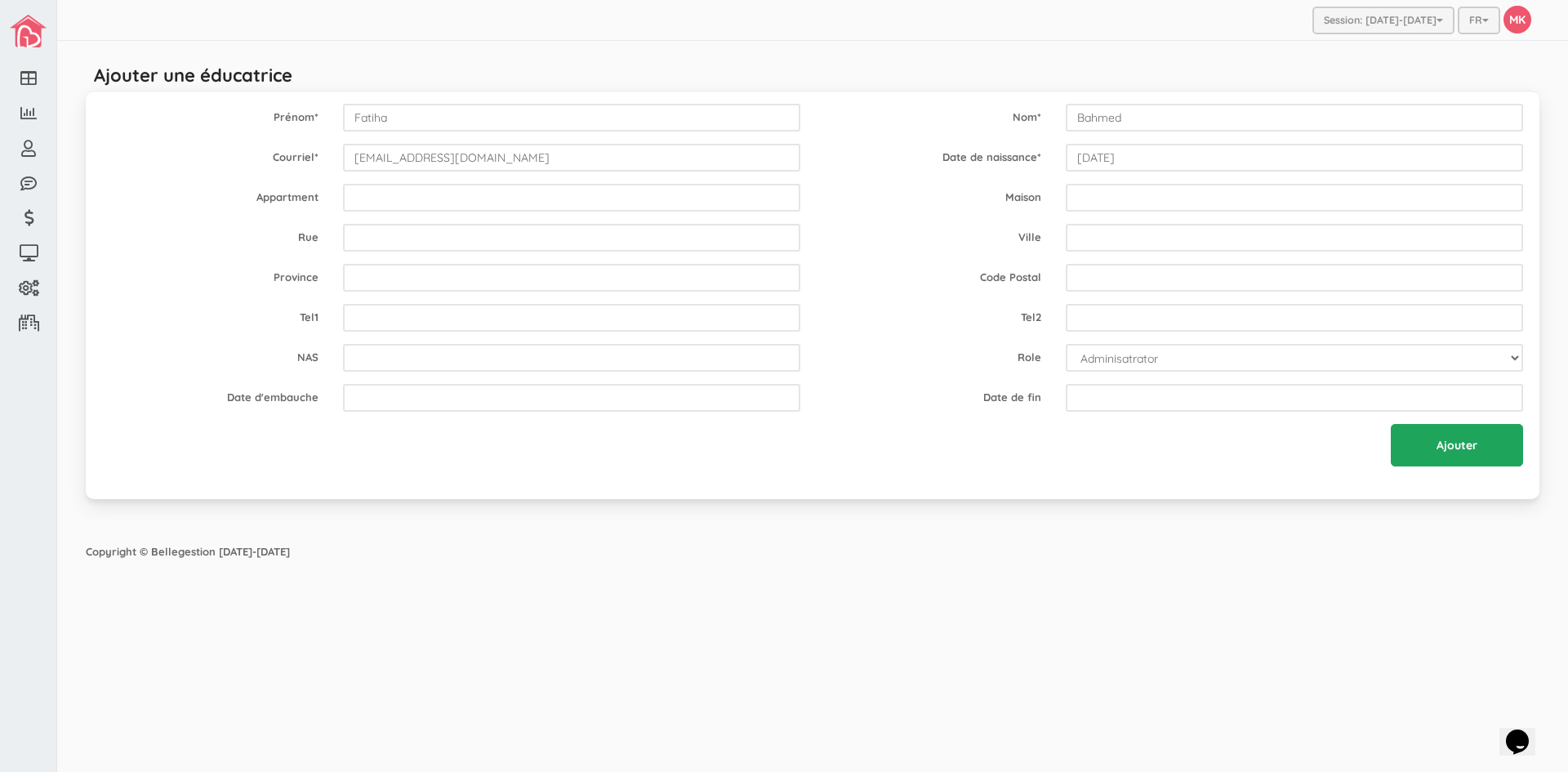
click at [1458, 453] on input "Ajouter" at bounding box center [1457, 445] width 132 height 42
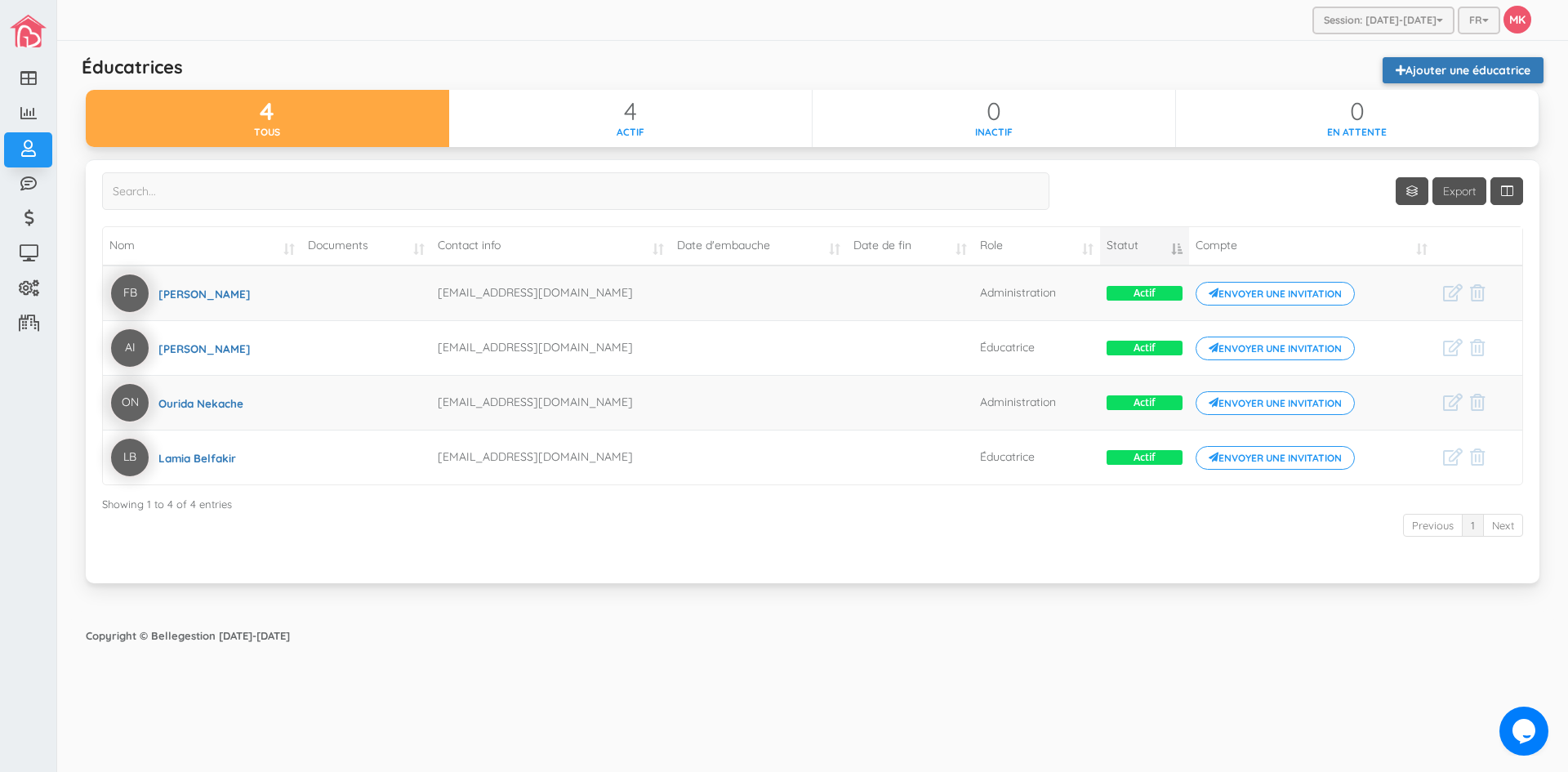
click at [1479, 73] on link "Ajouter une éducatrice" at bounding box center [1463, 70] width 161 height 26
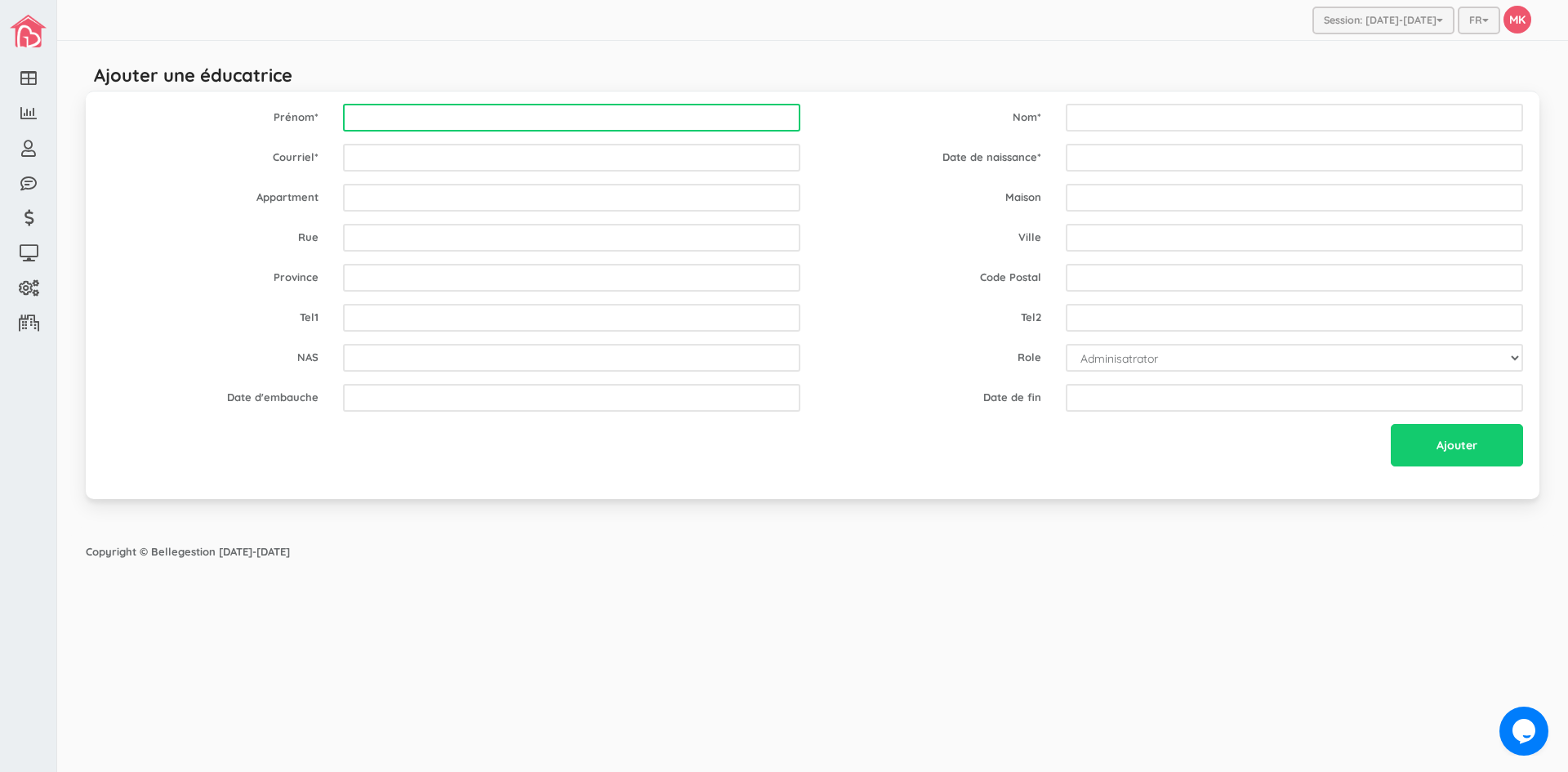
click at [445, 117] on input "text" at bounding box center [571, 117] width 458 height 27
type input "Hassan"
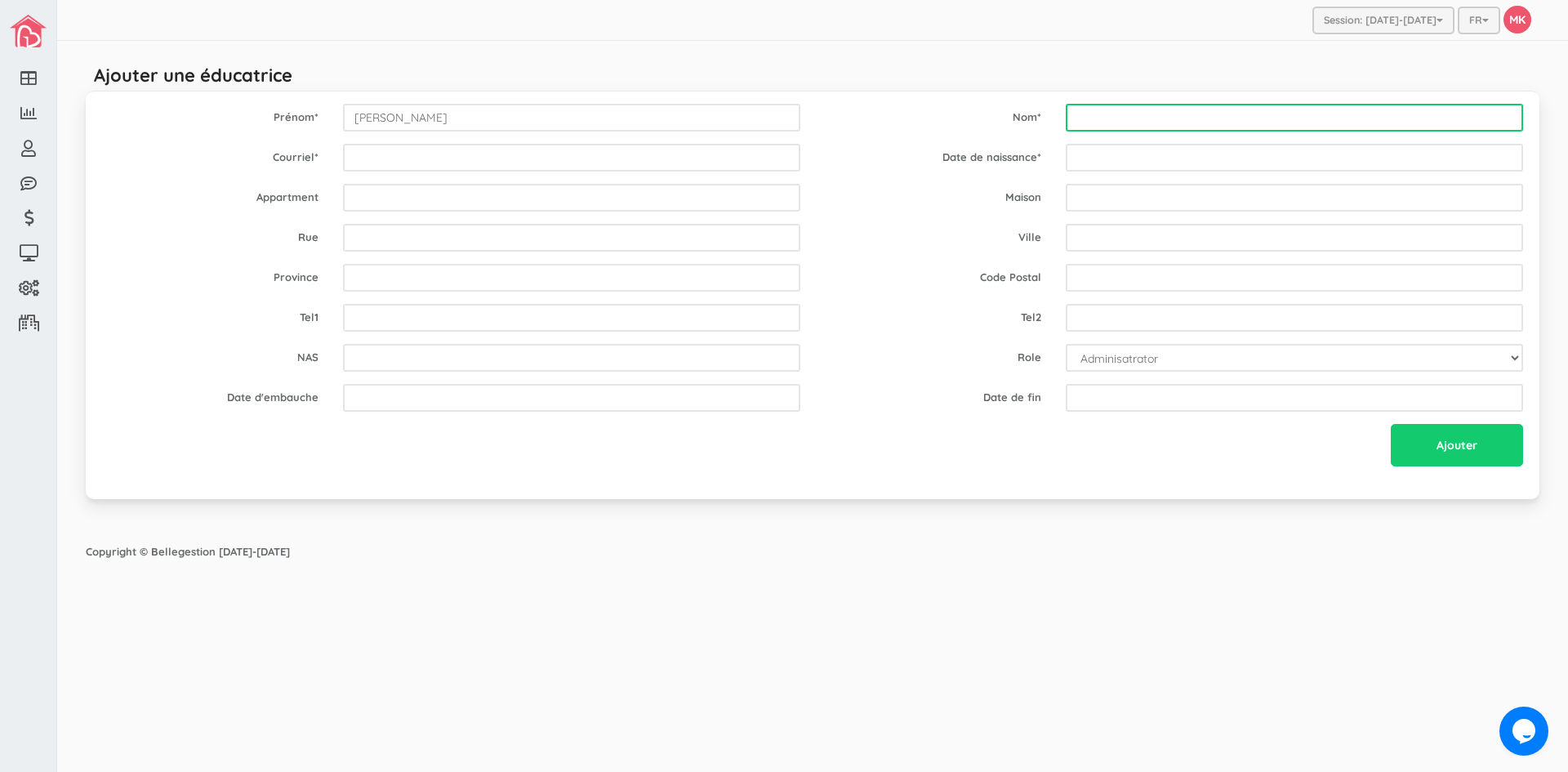
click at [1127, 119] on input "text" at bounding box center [1294, 117] width 458 height 27
type input "Rehab"
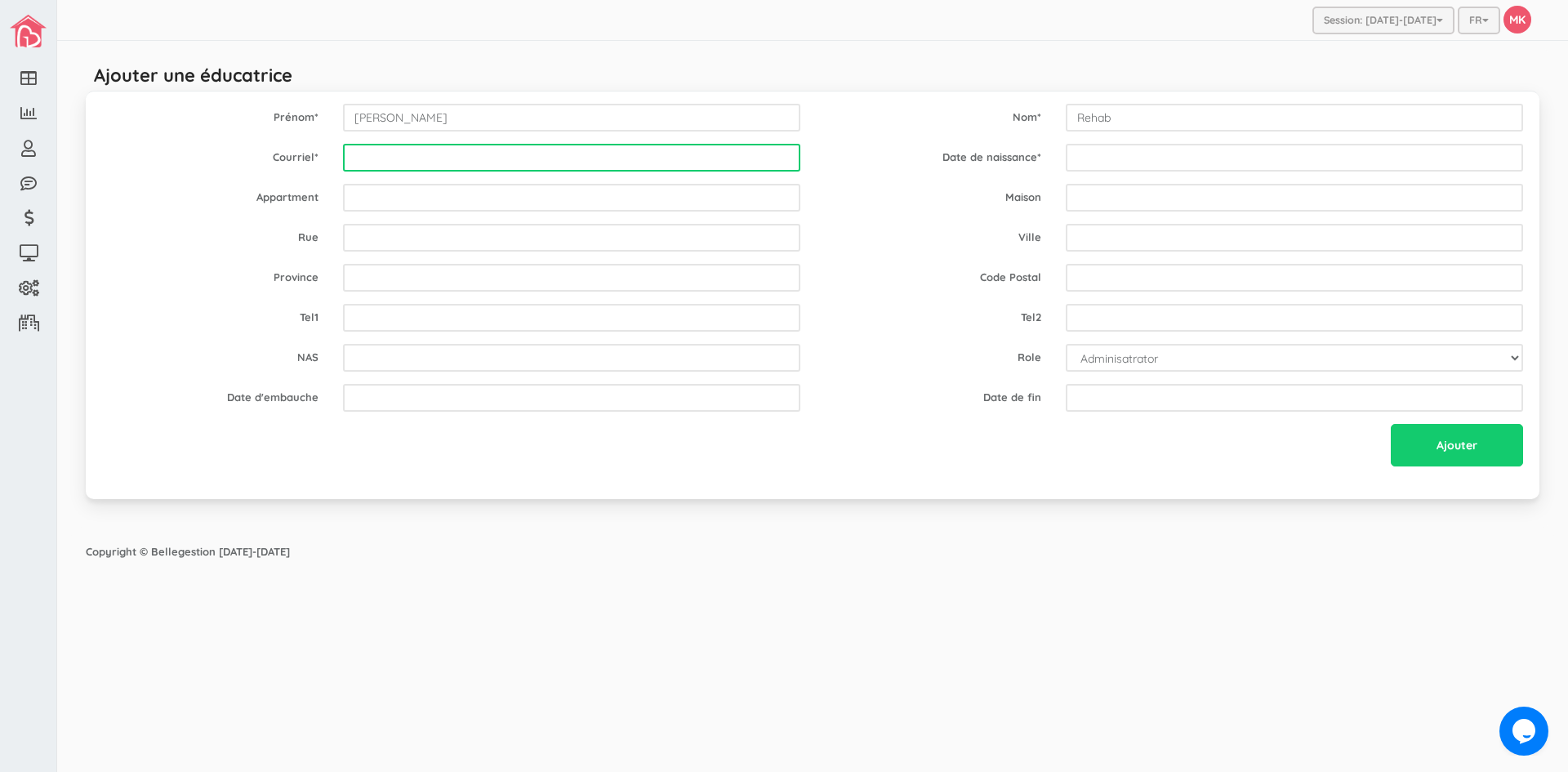
click at [463, 160] on input "email" at bounding box center [571, 157] width 458 height 27
type input "robe52002@hotmail.com"
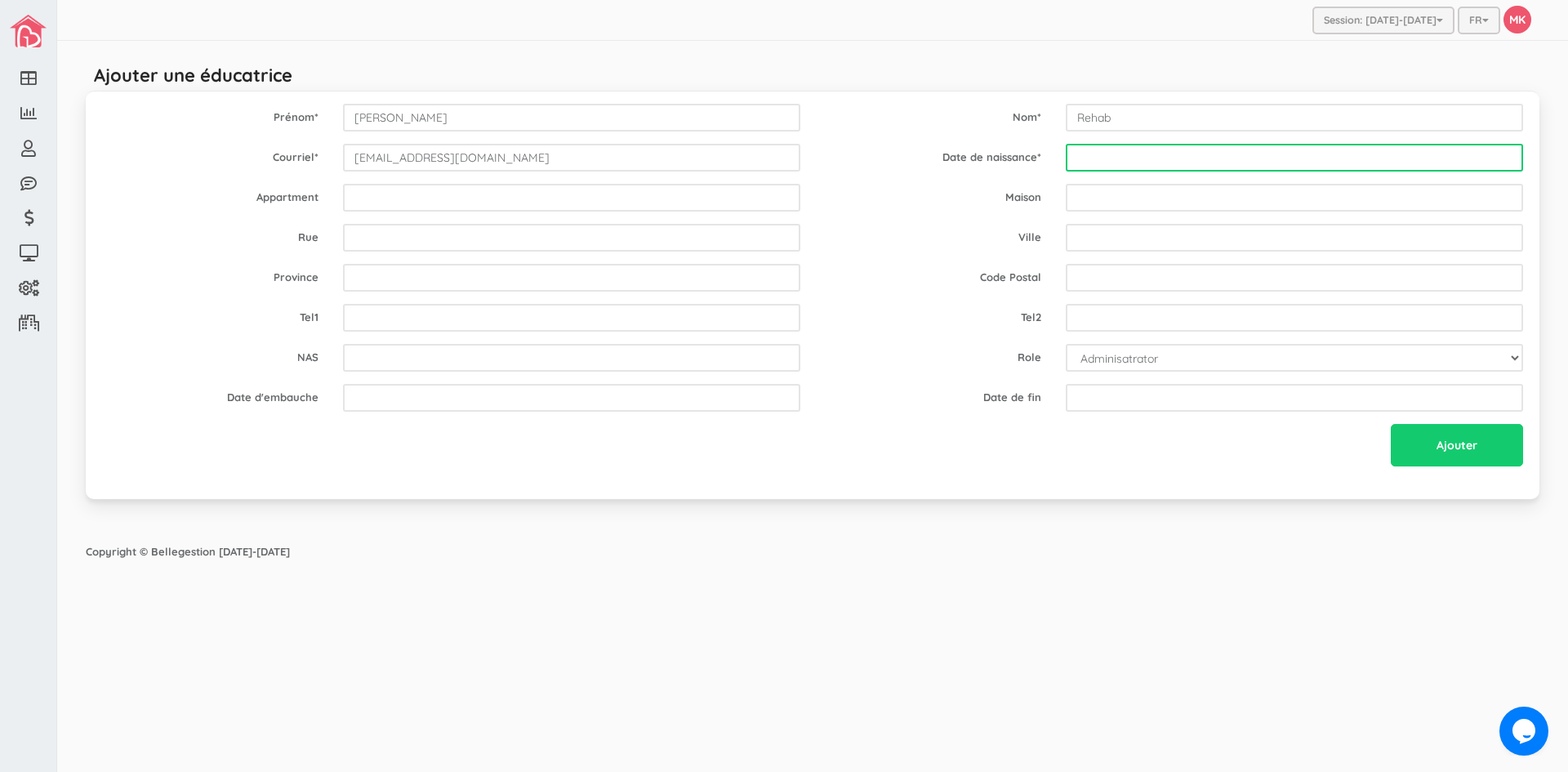
click at [1159, 155] on input "text" at bounding box center [1294, 157] width 458 height 27
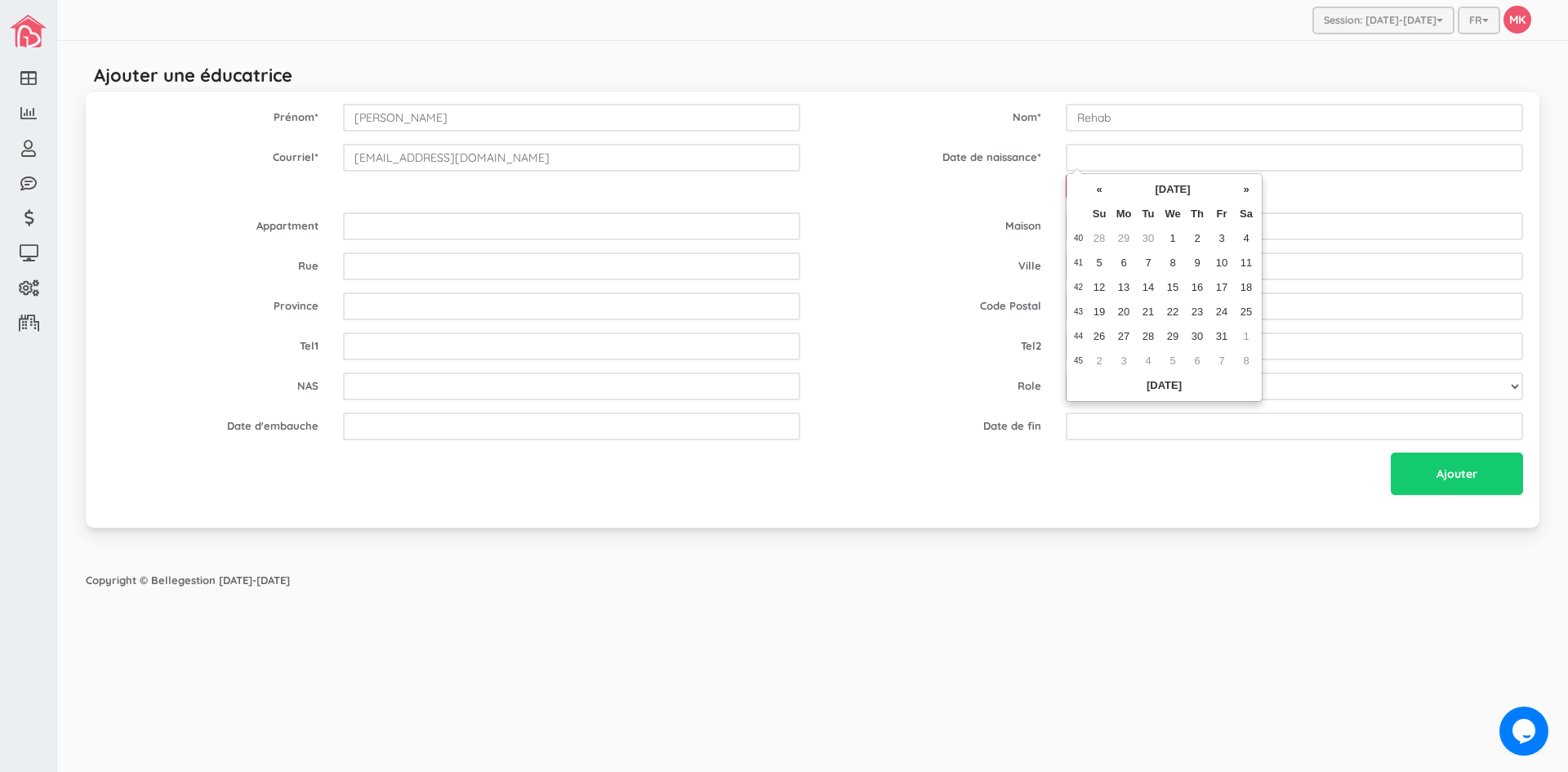
drag, startPoint x: 1139, startPoint y: 158, endPoint x: 1100, endPoint y: 174, distance: 42.2
click at [1100, 174] on div "« October 2025 » Su Mo Tu We Th Fr Sa 40 28 29 30 1 2 3 4 41 5 6 7 8 9 10 11 42…" at bounding box center [1164, 287] width 197 height 229
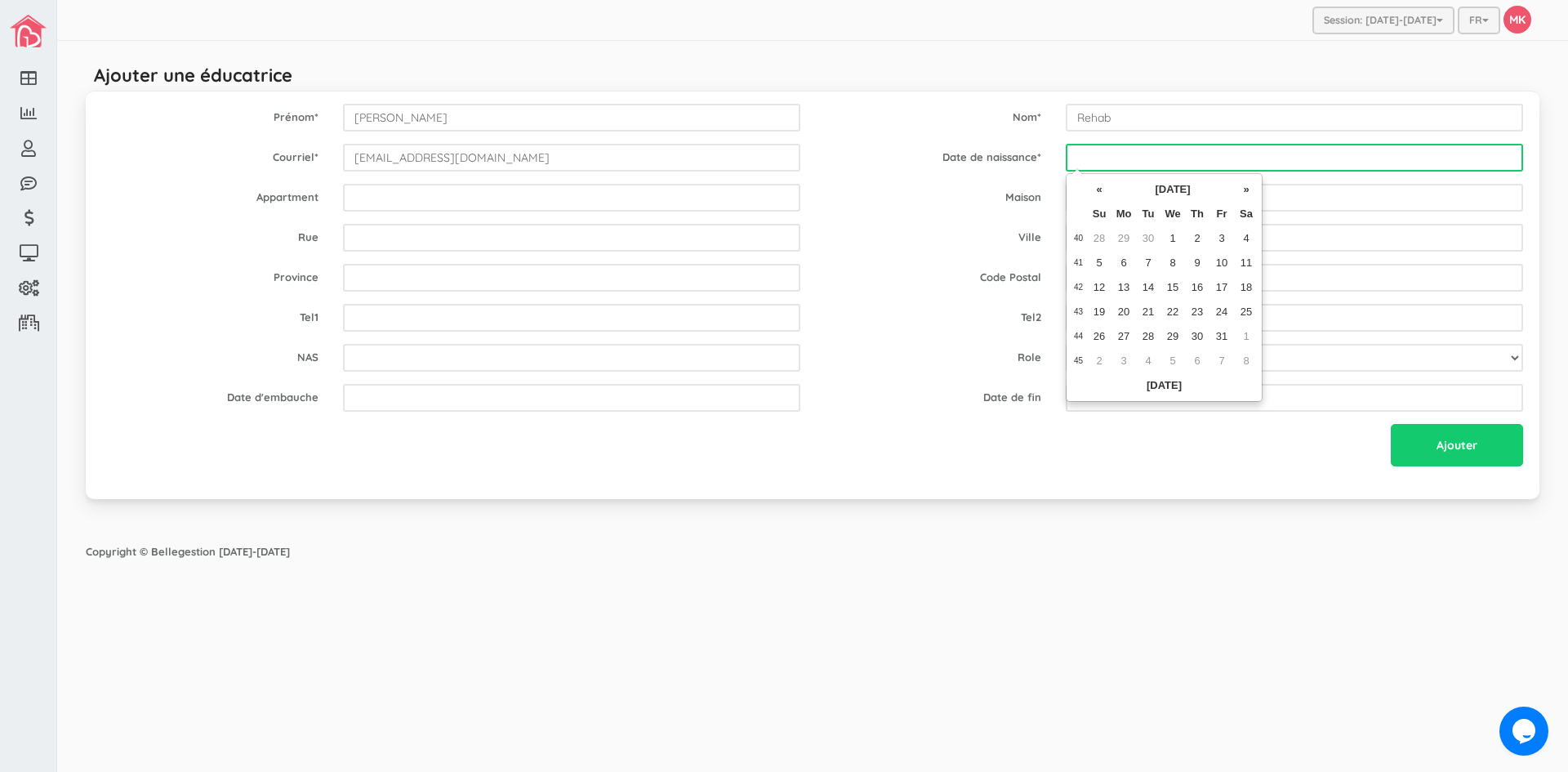
click at [1100, 158] on input "text" at bounding box center [1294, 157] width 458 height 27
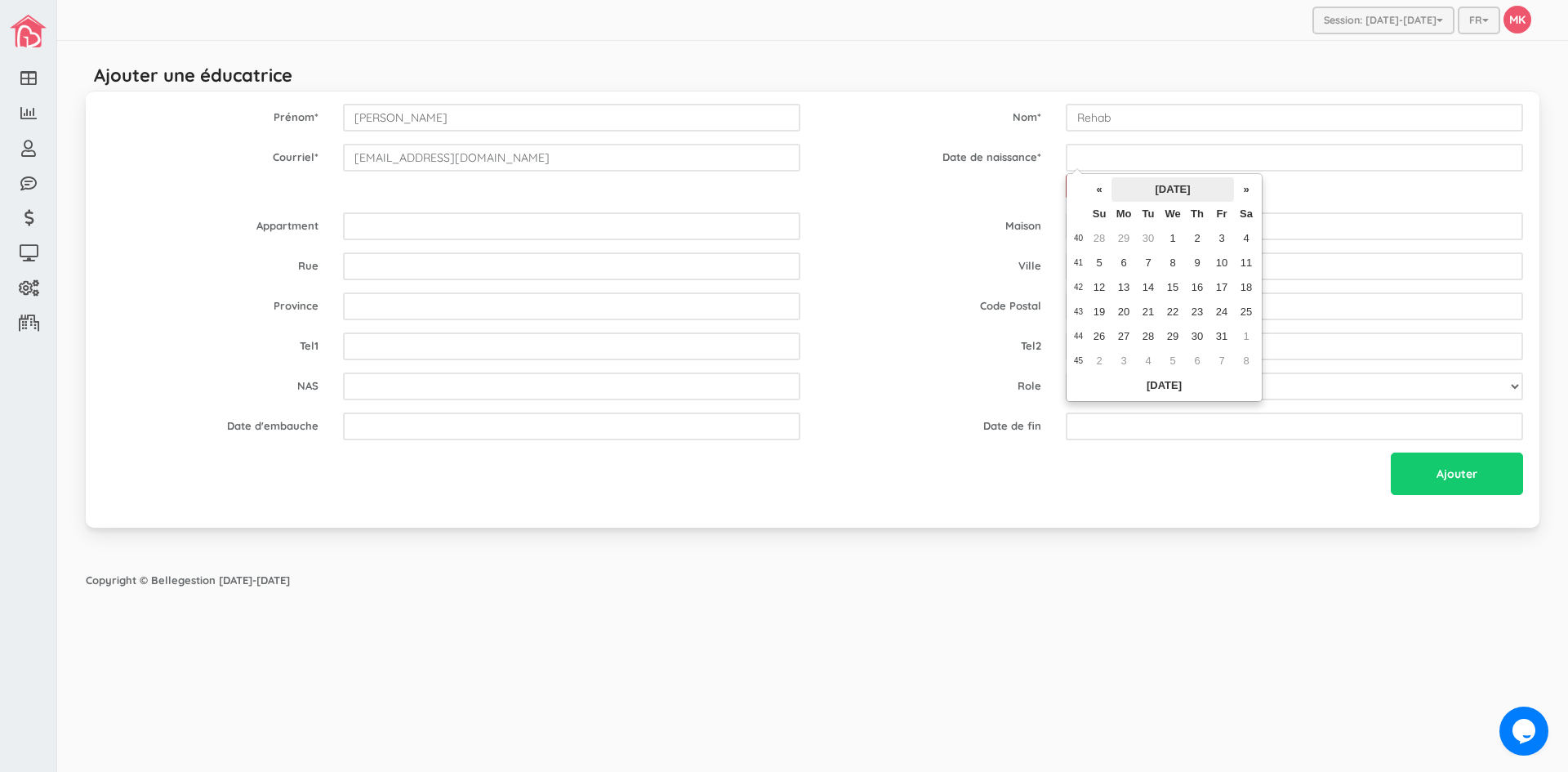
click at [1126, 184] on th "October 2025" at bounding box center [1172, 189] width 122 height 24
click at [1083, 192] on th "«" at bounding box center [1081, 189] width 24 height 24
click at [1149, 188] on th "2024" at bounding box center [1154, 189] width 119 height 24
click at [0, 0] on th "2020-2029" at bounding box center [0, 0] width 0 height 0
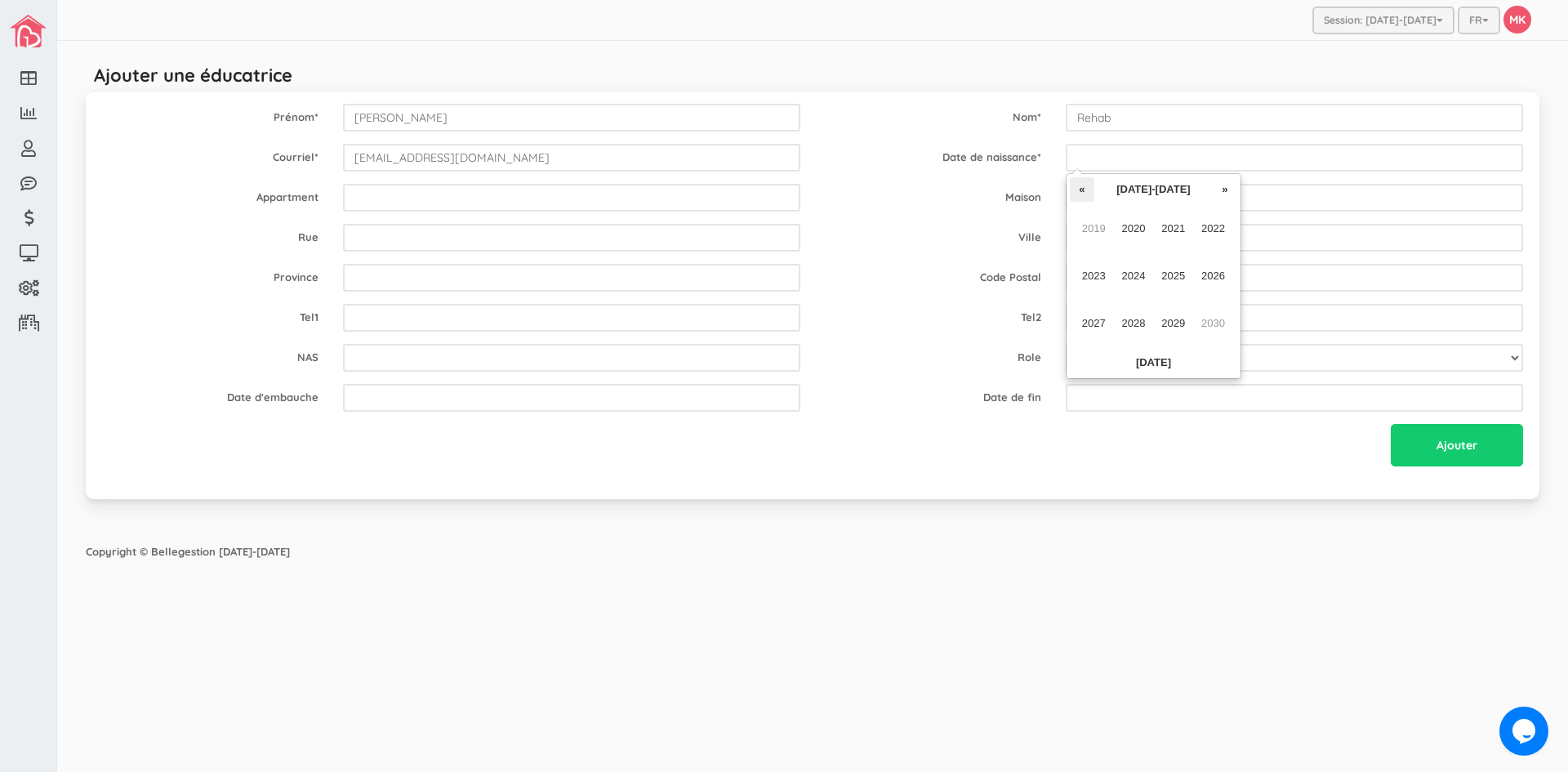
click at [1080, 189] on th "«" at bounding box center [1081, 189] width 24 height 24
click at [1080, 189] on th "«" at bounding box center [1081, 189] width 24 height 24
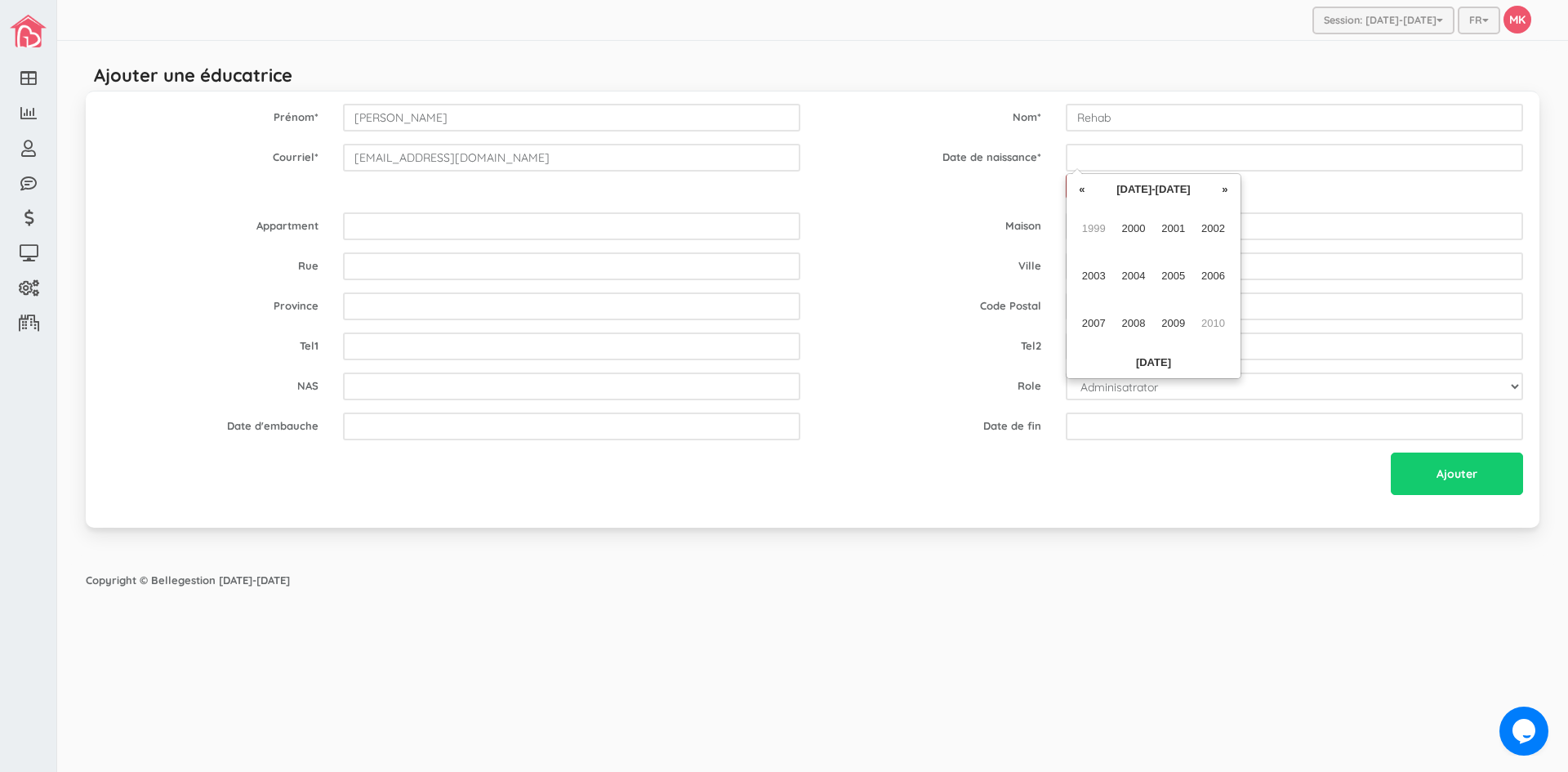
click at [1080, 189] on th "«" at bounding box center [1081, 189] width 24 height 24
click at [1220, 193] on th "»" at bounding box center [1224, 189] width 24 height 24
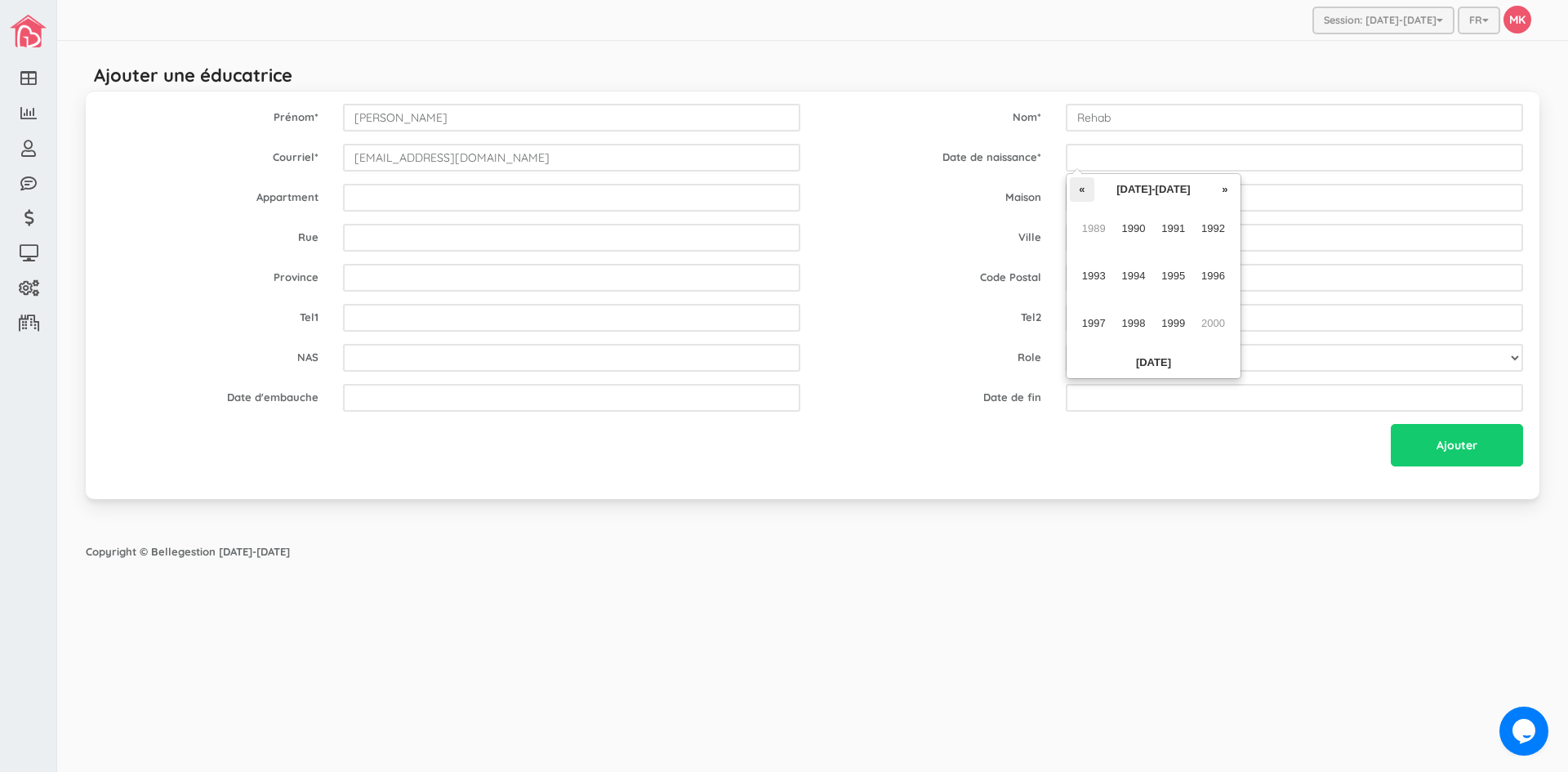
click at [1085, 190] on th "«" at bounding box center [1081, 189] width 24 height 24
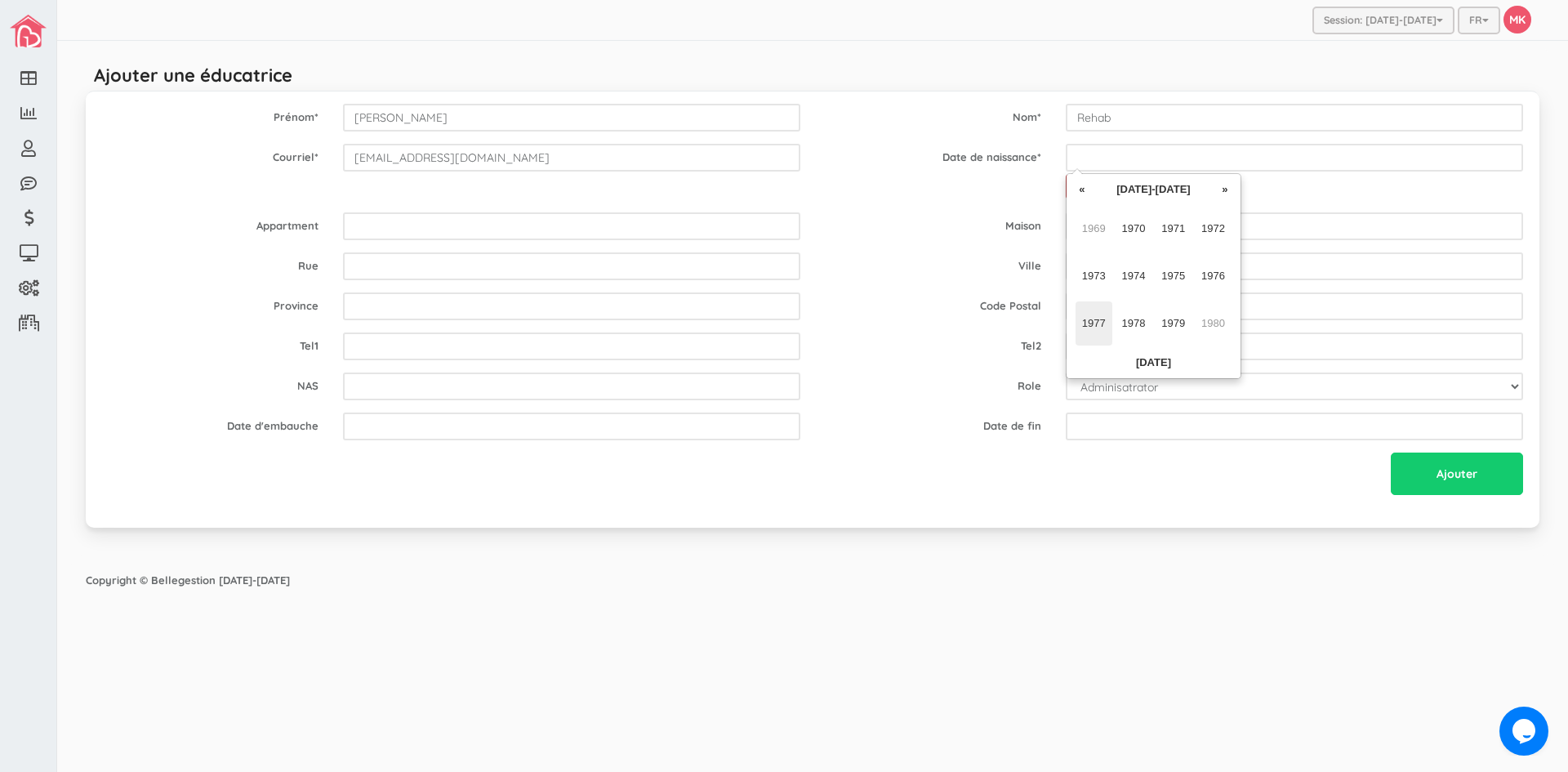
click at [1098, 330] on span "1977" at bounding box center [1094, 323] width 37 height 44
click at [1209, 323] on span "Dec" at bounding box center [1213, 323] width 37 height 44
click at [1096, 188] on th "«" at bounding box center [1099, 189] width 24 height 24
click at [1247, 190] on th "»" at bounding box center [1246, 189] width 24 height 24
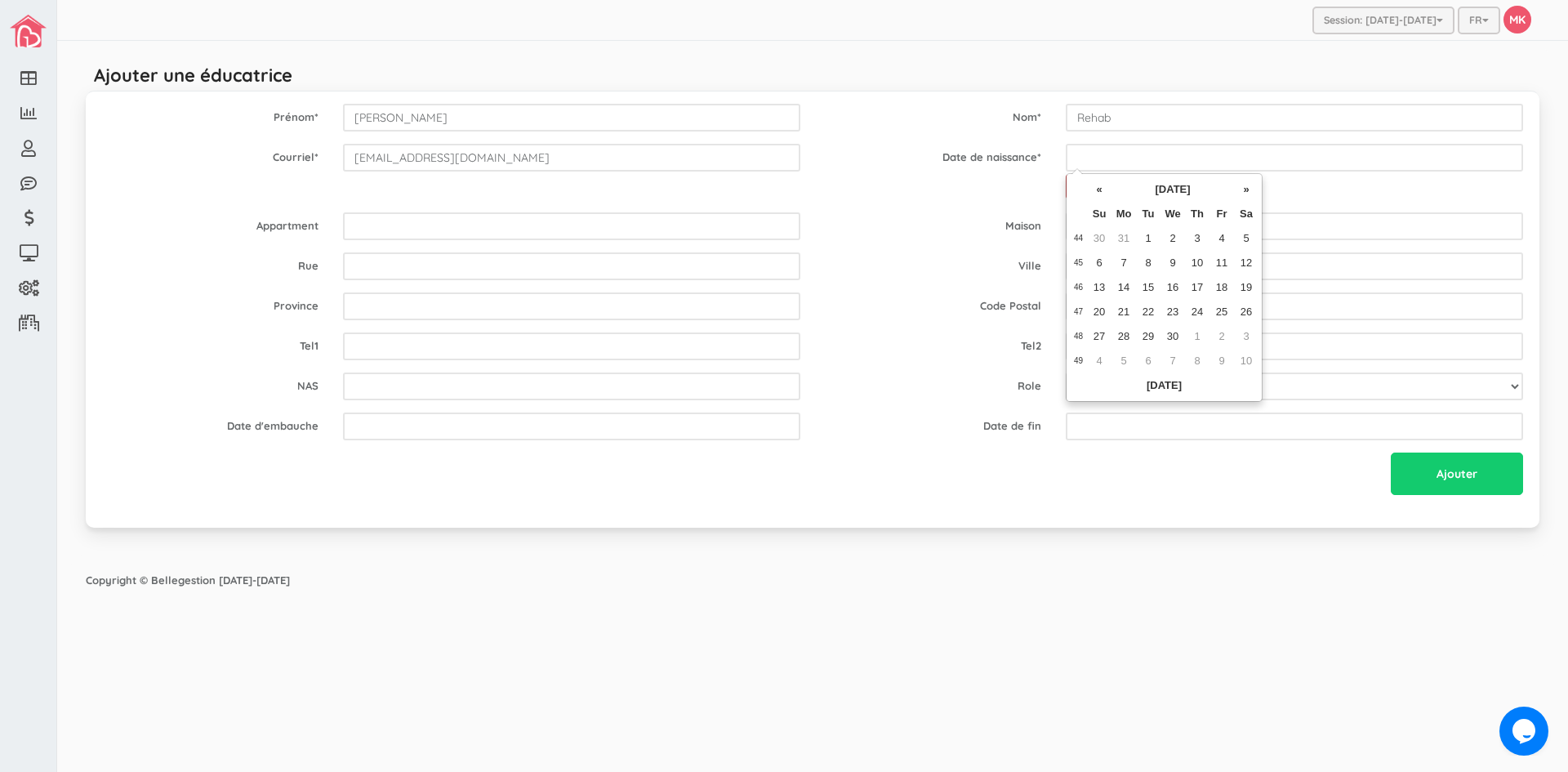
click at [1247, 190] on th "»" at bounding box center [1246, 189] width 24 height 24
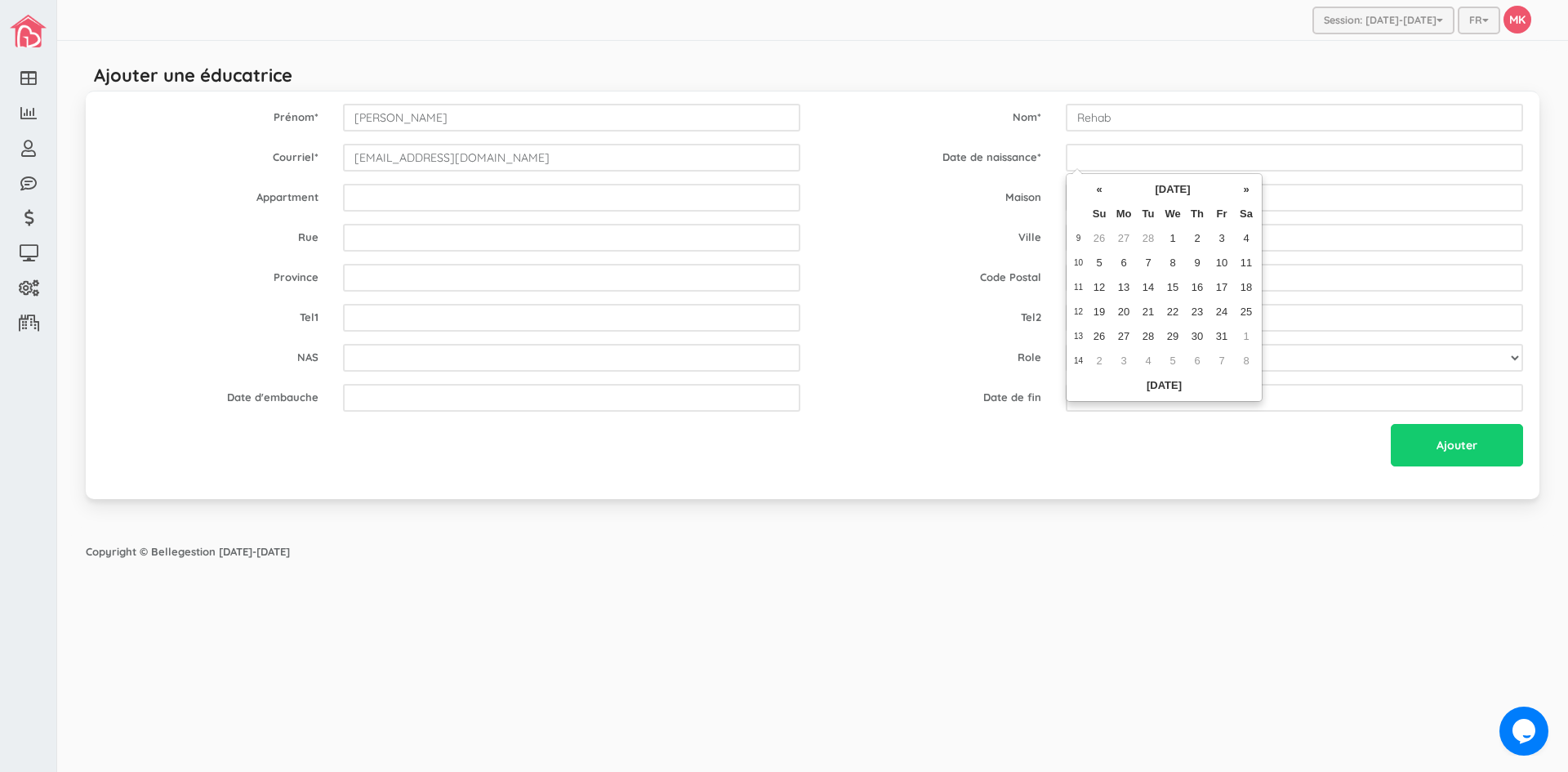
click at [1247, 190] on th "»" at bounding box center [1246, 189] width 24 height 24
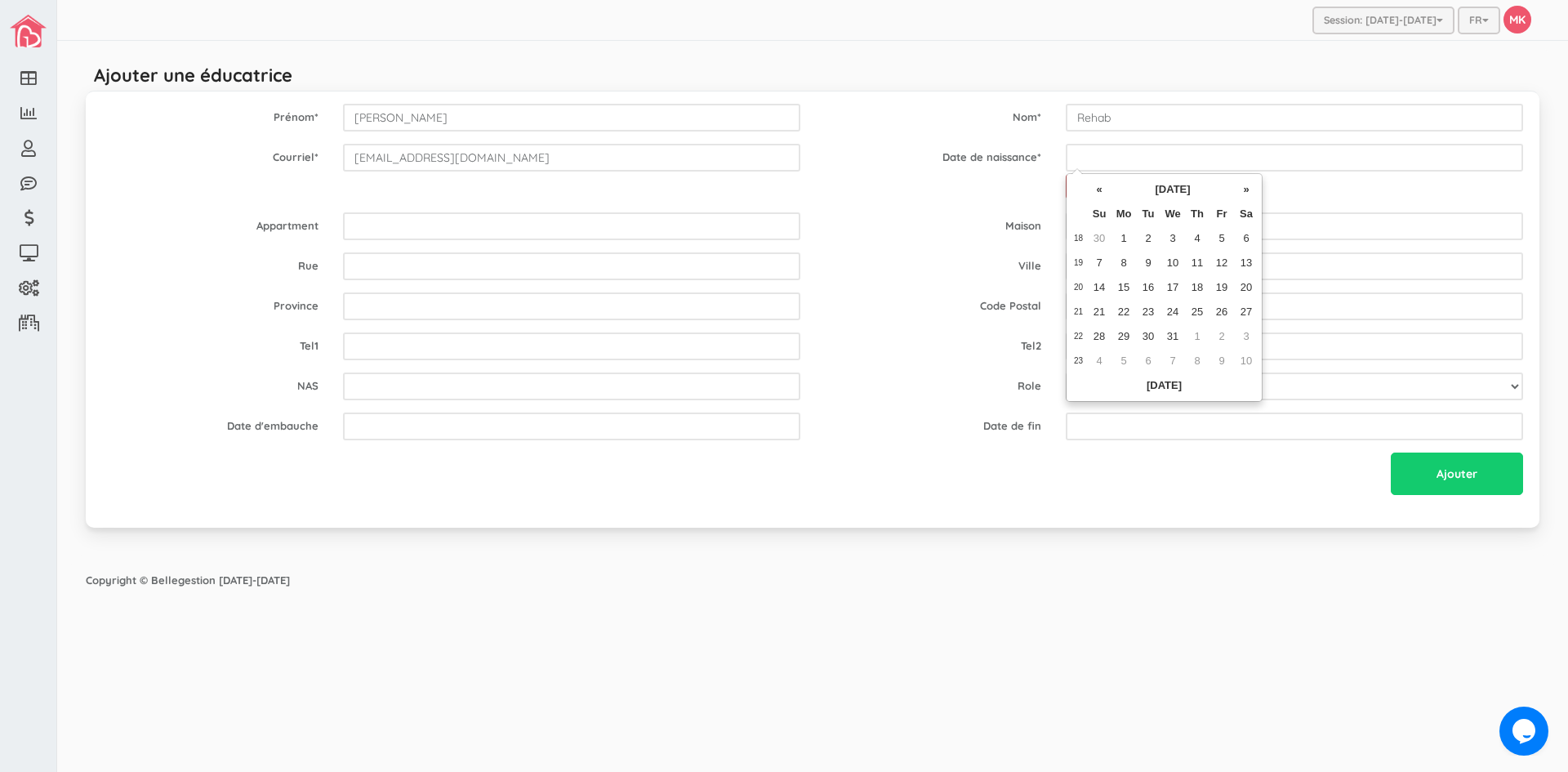
click at [1247, 190] on th "»" at bounding box center [1246, 189] width 24 height 24
click at [1247, 190] on th "»" at bounding box center [1246, 189] width 24 height 24
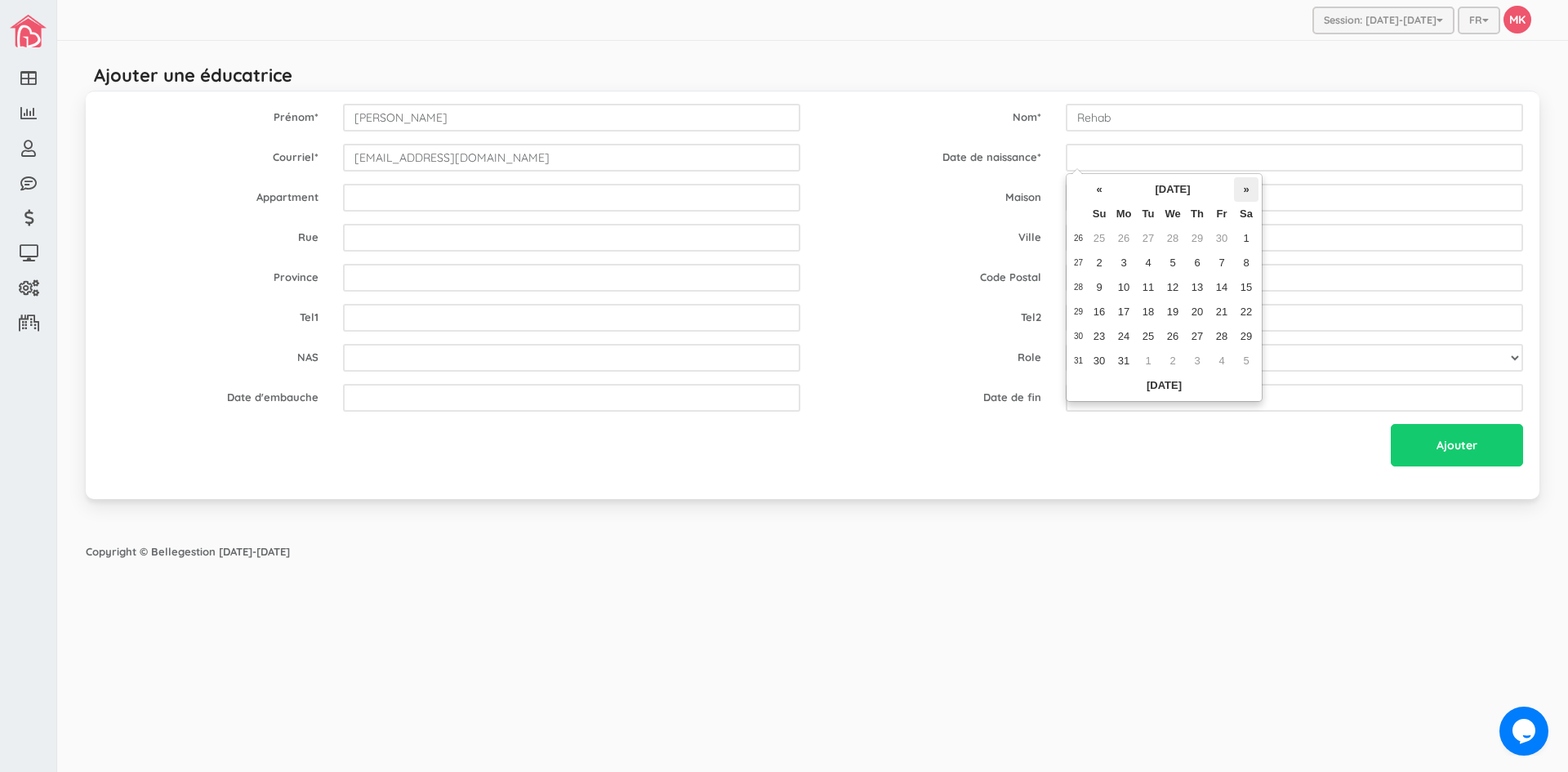
drag, startPoint x: 1247, startPoint y: 190, endPoint x: 1242, endPoint y: 199, distance: 10.3
click at [1243, 194] on th "»" at bounding box center [1246, 189] width 24 height 24
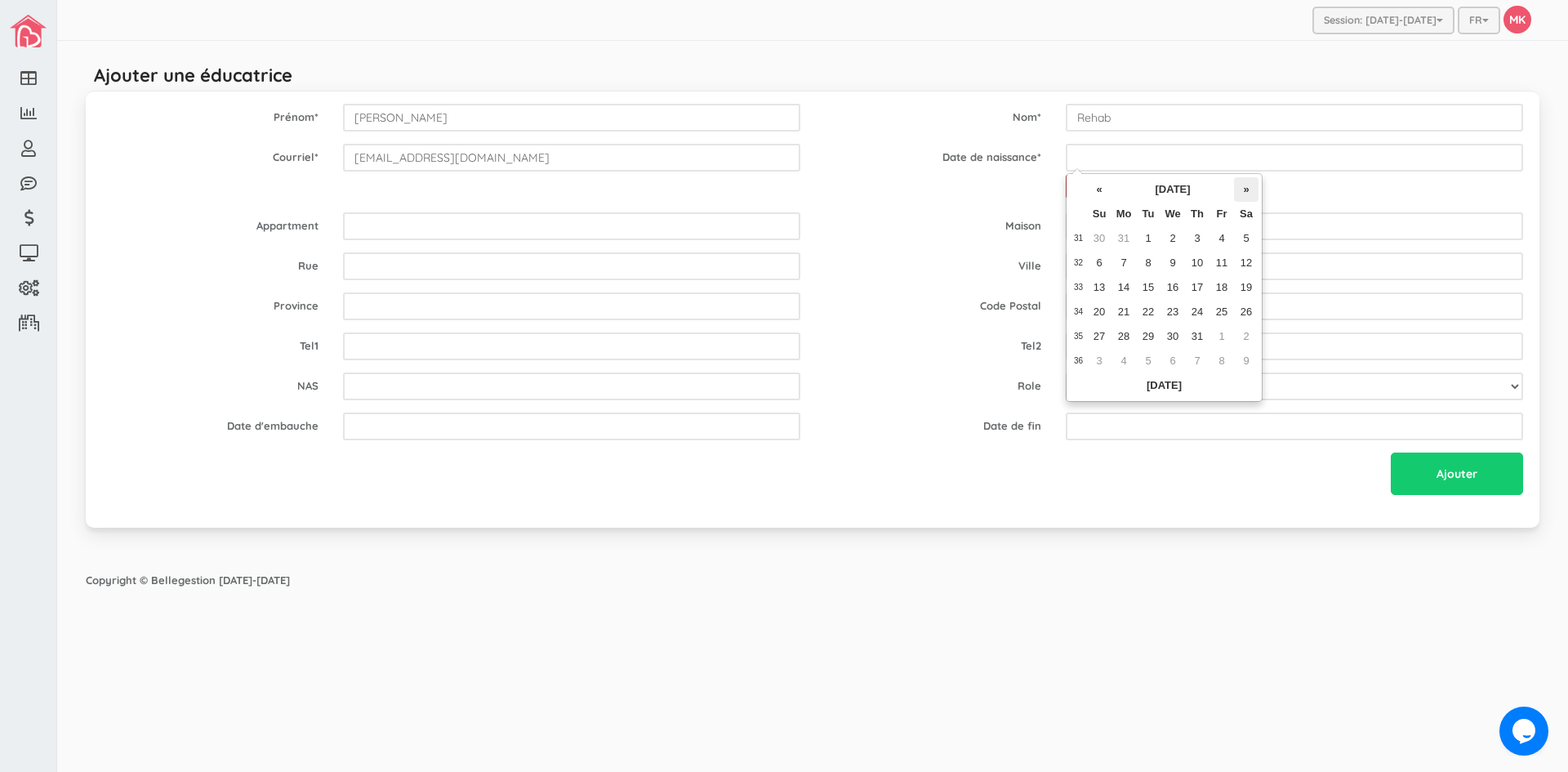
click at [1245, 190] on th "»" at bounding box center [1246, 189] width 24 height 24
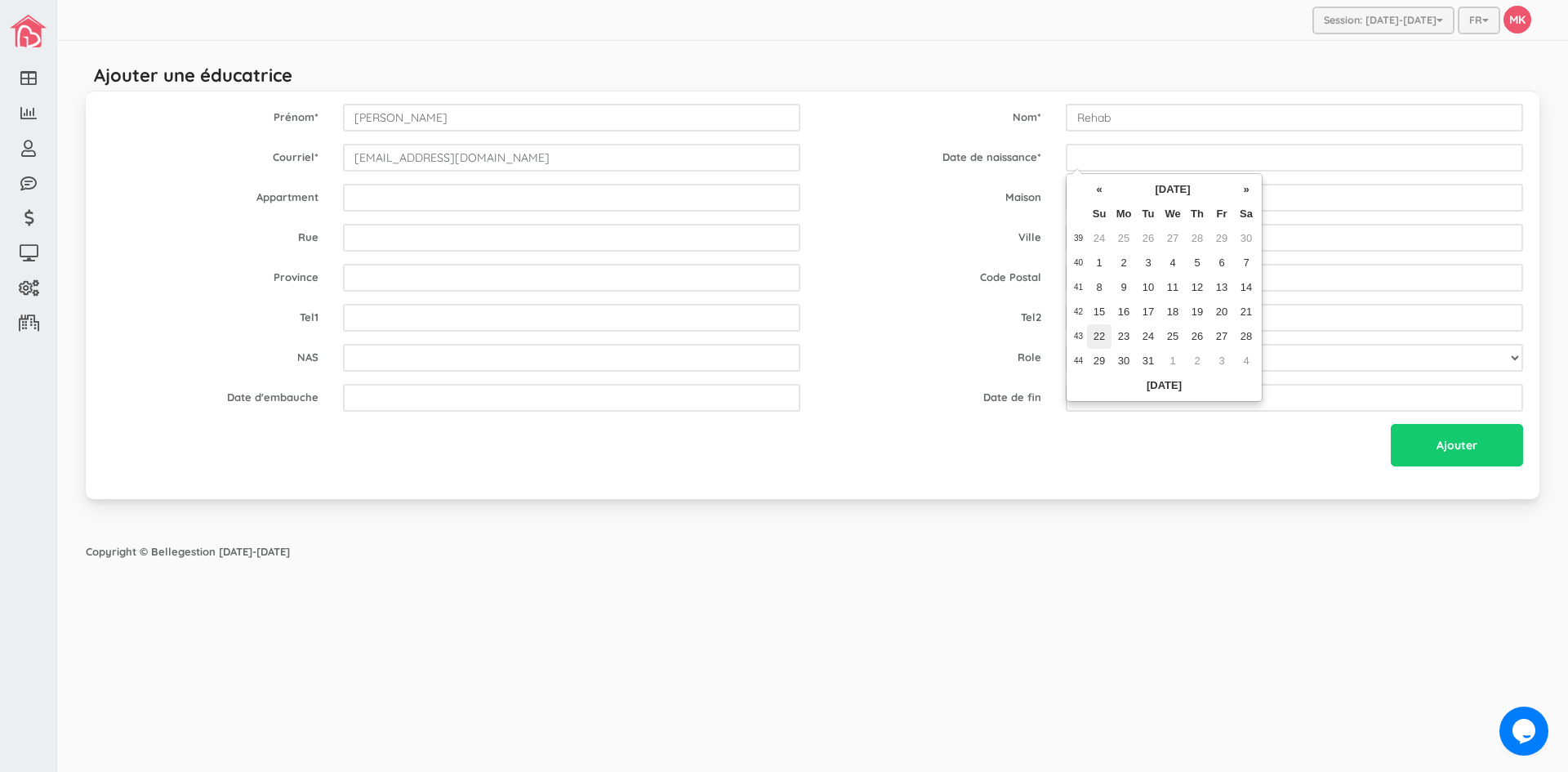
click at [1098, 337] on td "22" at bounding box center [1099, 336] width 24 height 24
type input "1978-10-22"
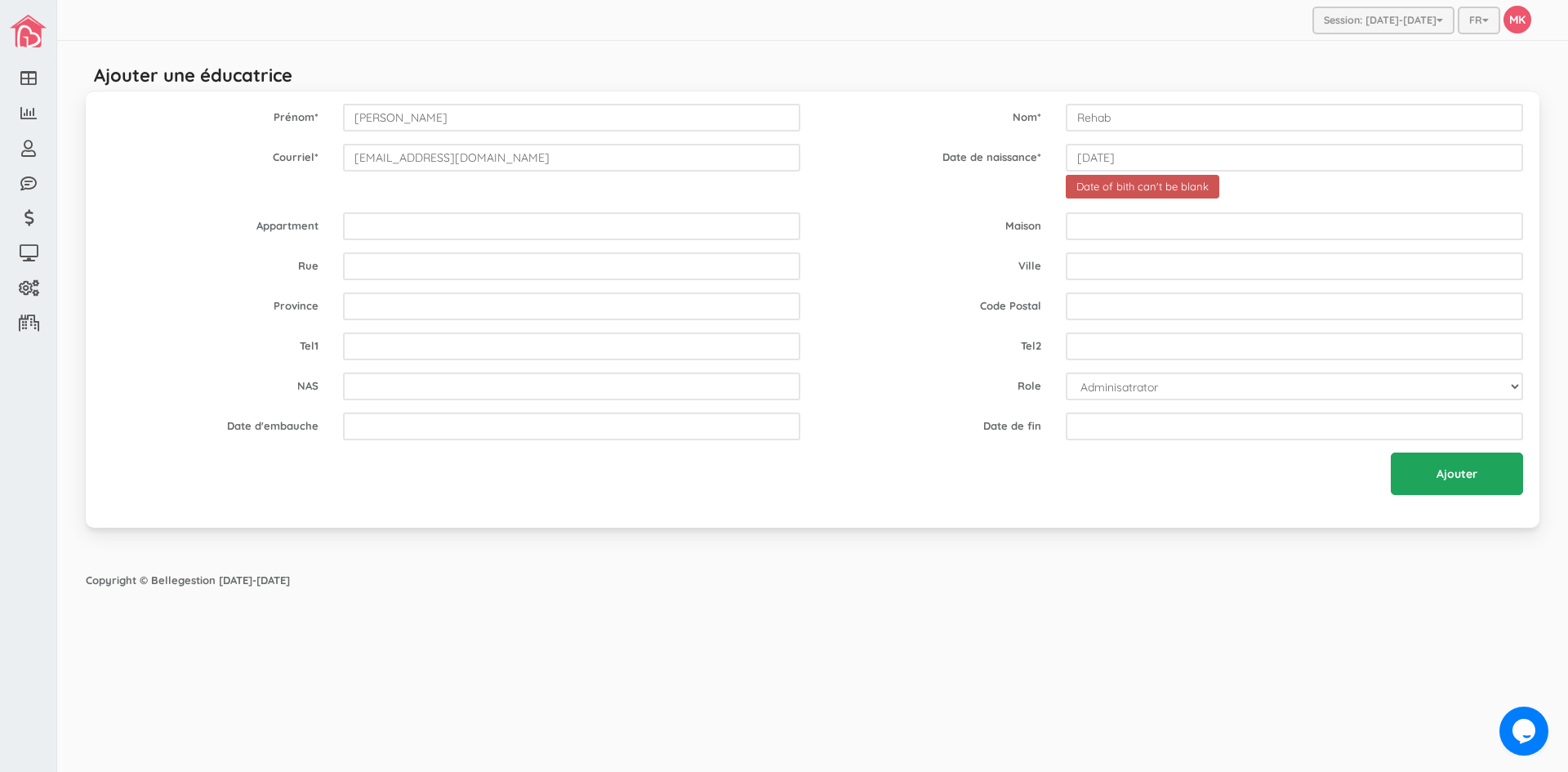
click at [1446, 480] on input "Ajouter" at bounding box center [1457, 474] width 132 height 42
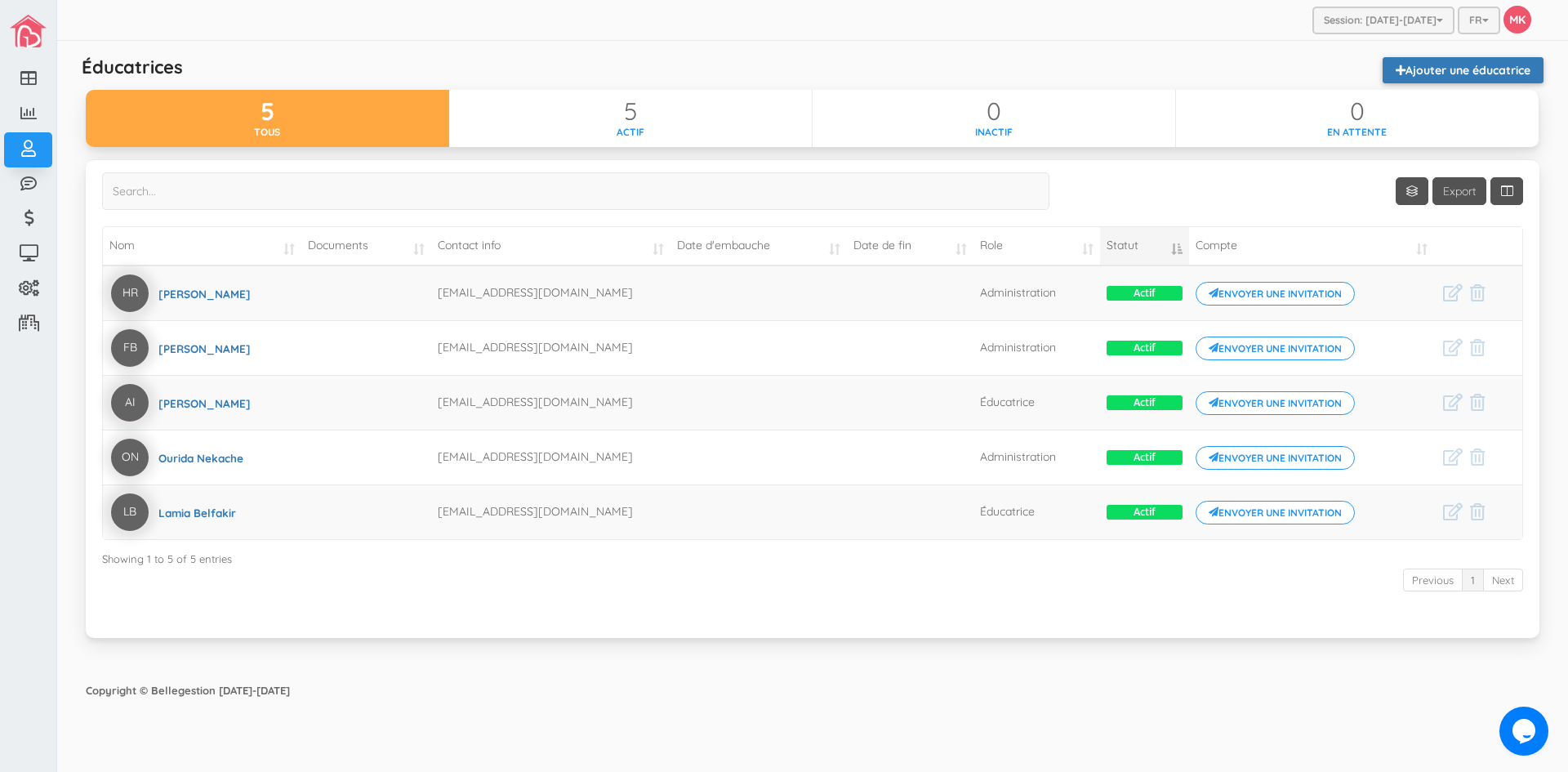
click at [1487, 66] on link "Ajouter une éducatrice" at bounding box center [1463, 70] width 161 height 26
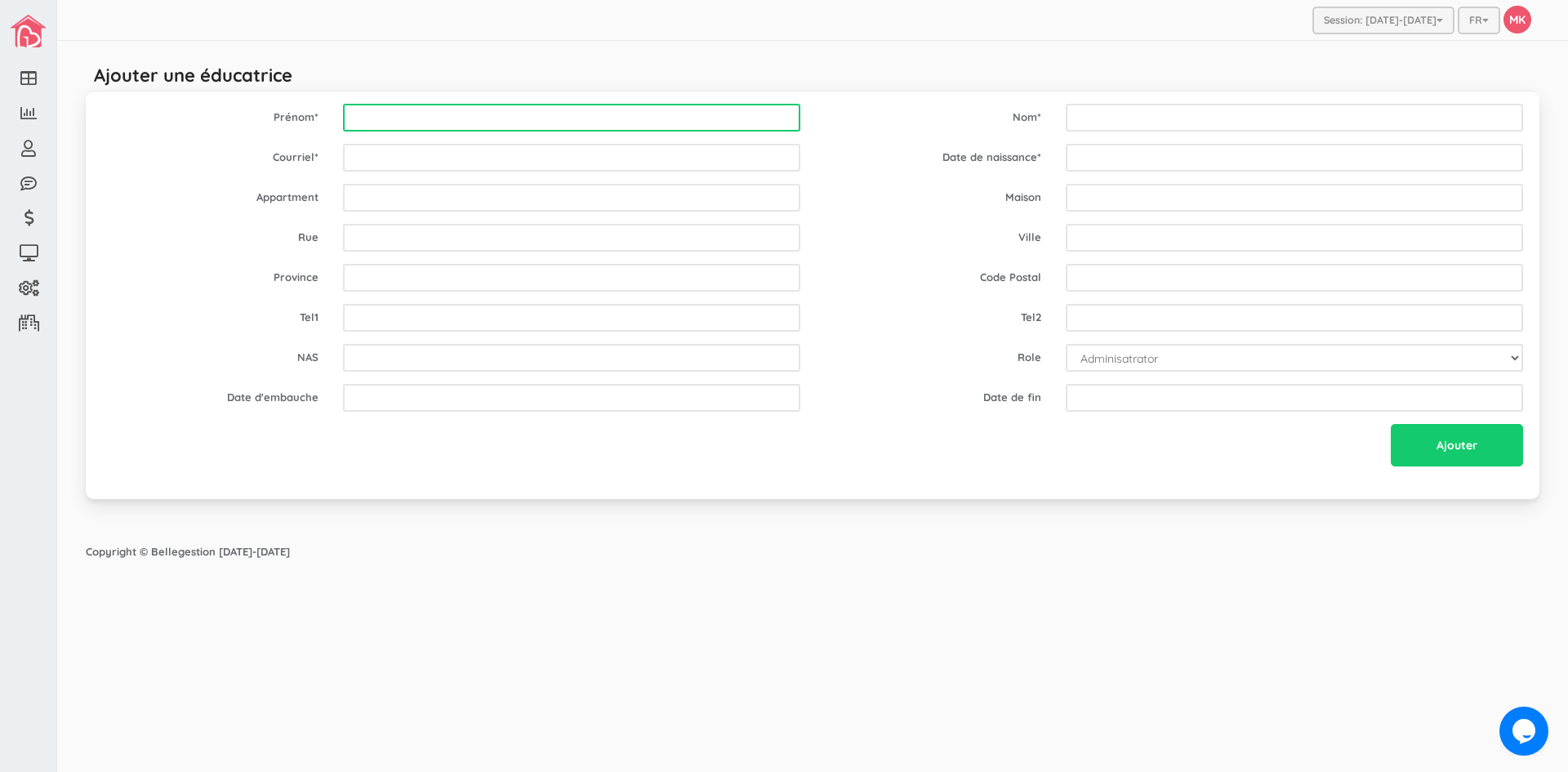
click at [659, 114] on input "text" at bounding box center [571, 117] width 458 height 27
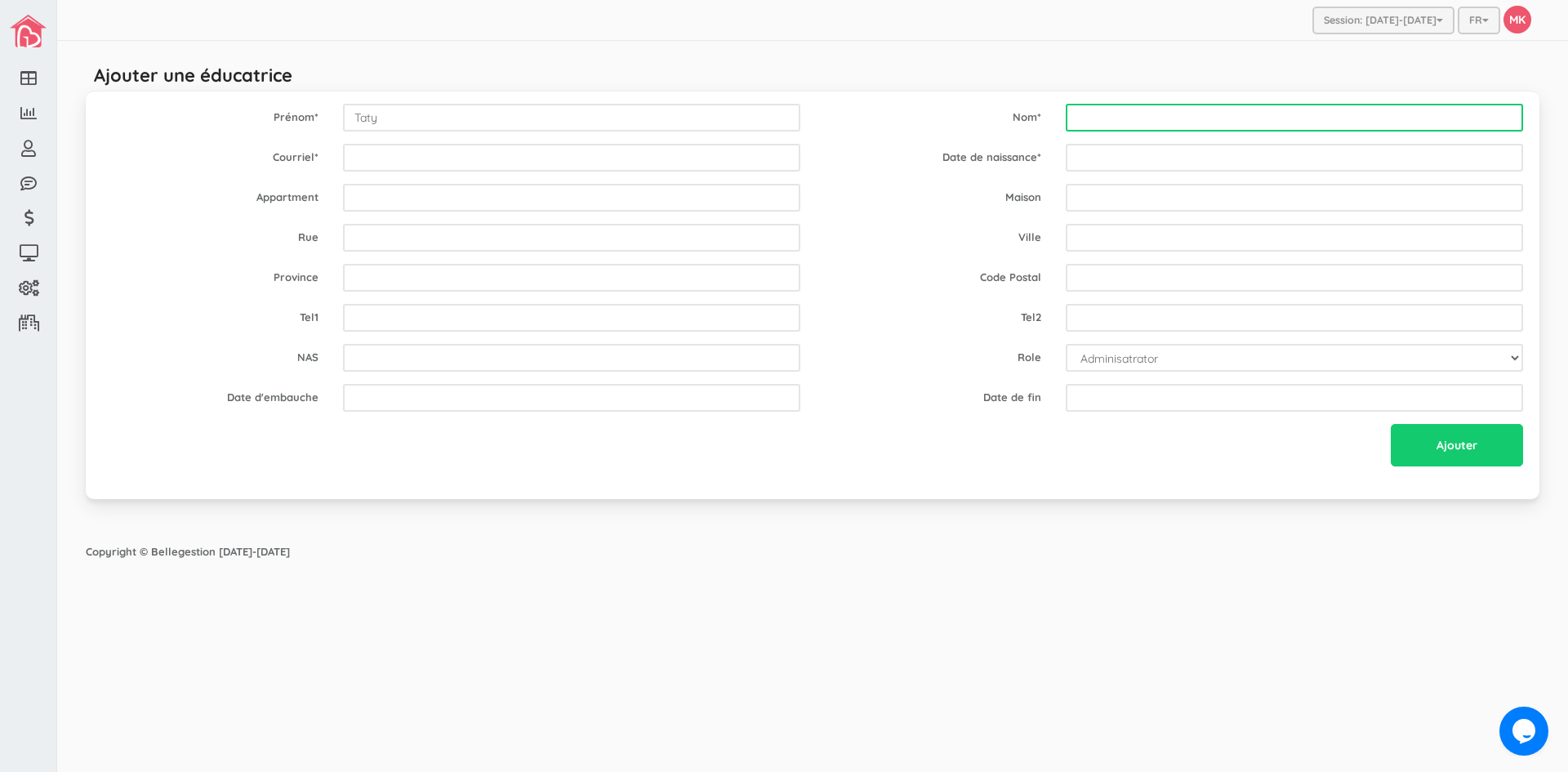
click at [1141, 126] on input "text" at bounding box center [1294, 117] width 458 height 27
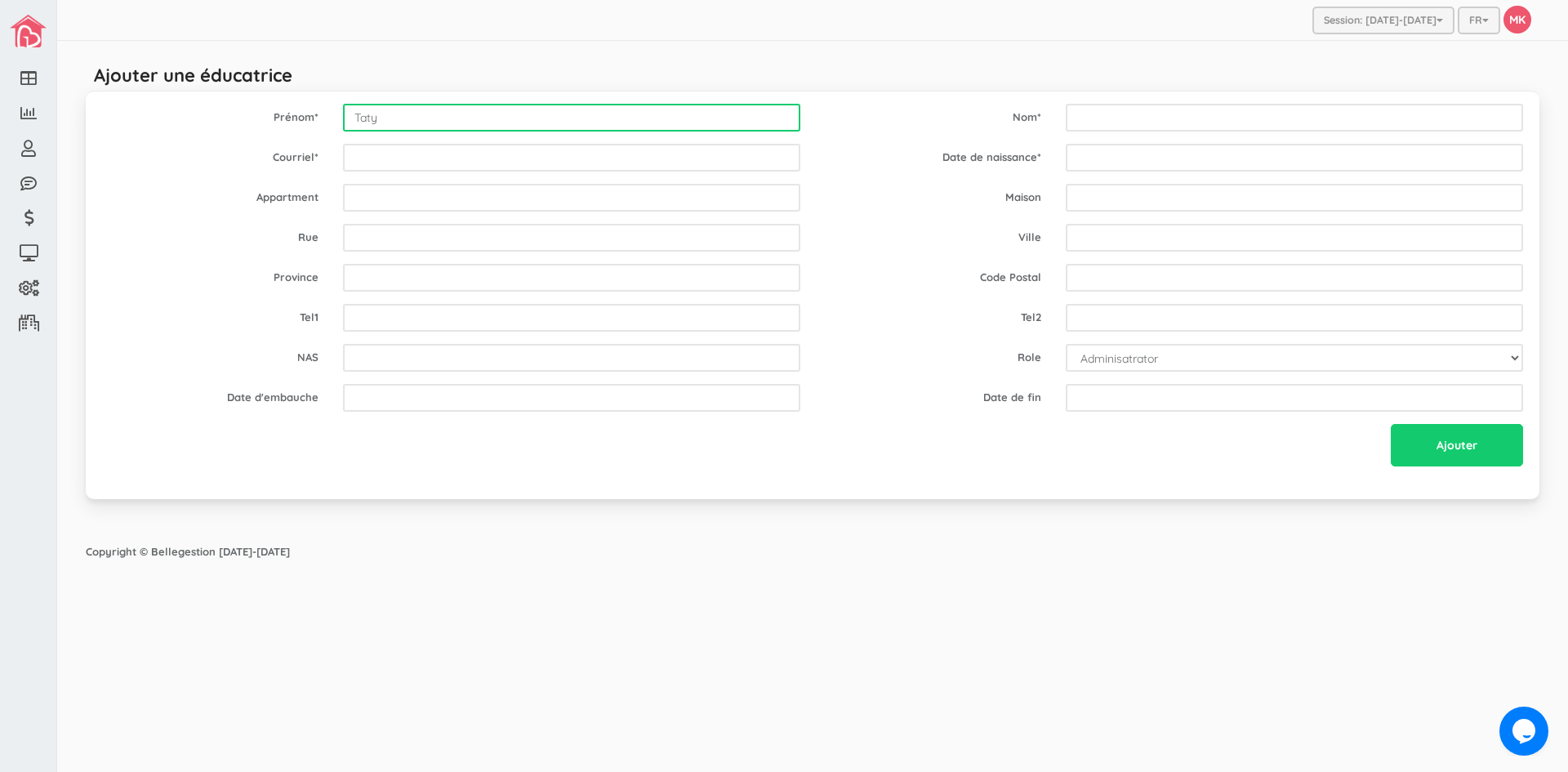
click at [549, 105] on input "Taty" at bounding box center [571, 117] width 458 height 27
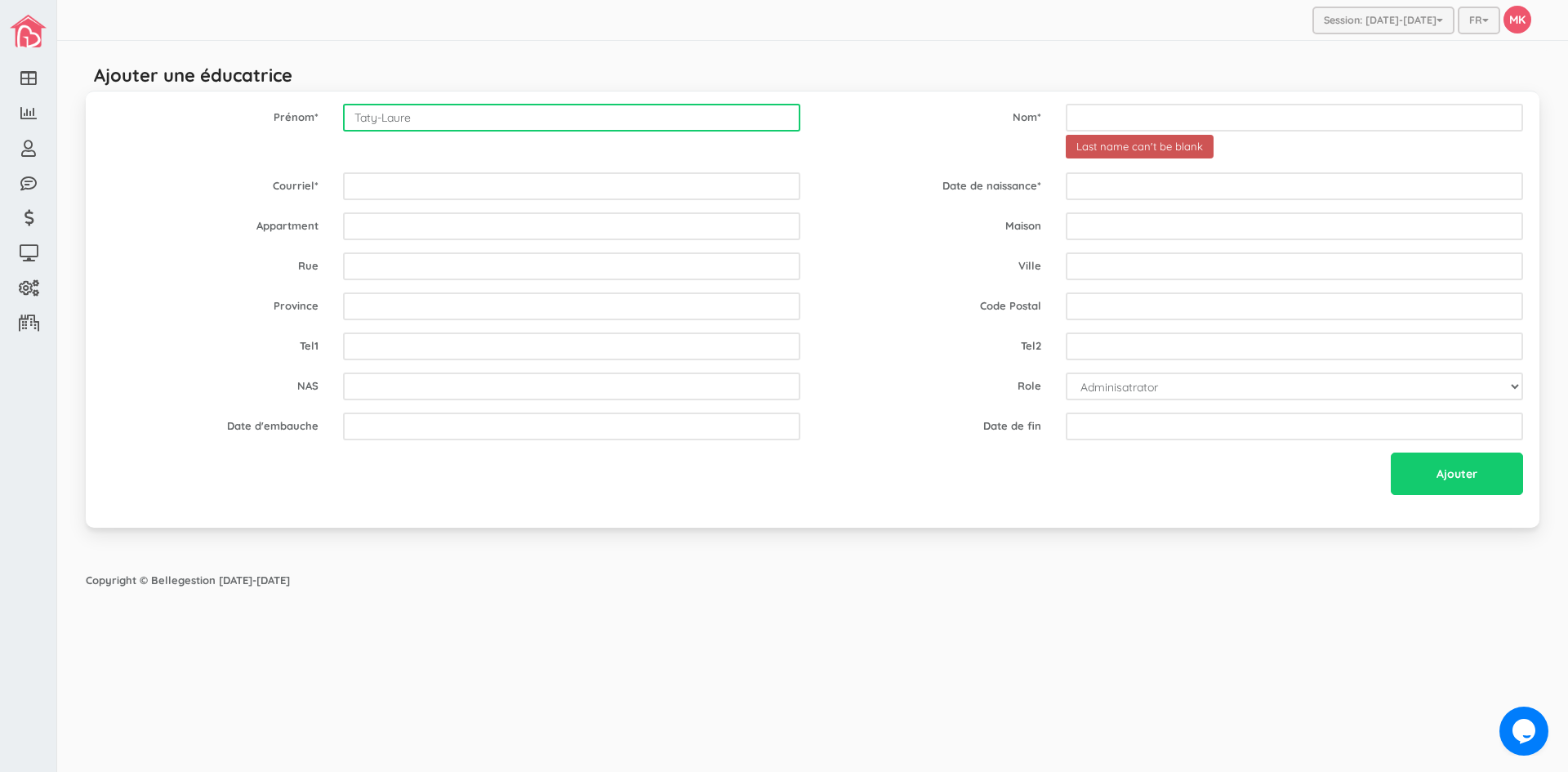
type input "Taty-Laure"
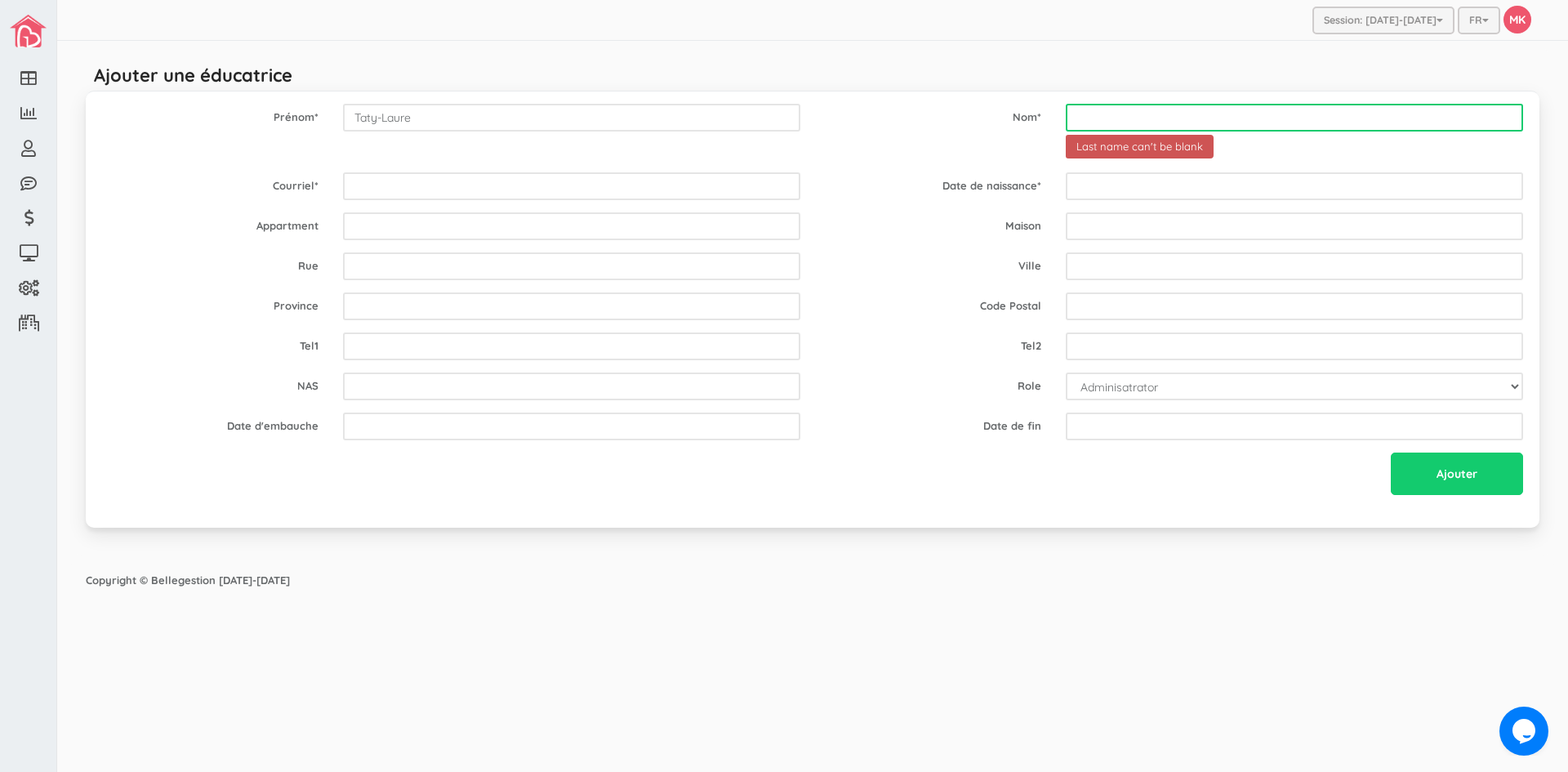
click at [1156, 108] on input "text" at bounding box center [1294, 117] width 458 height 27
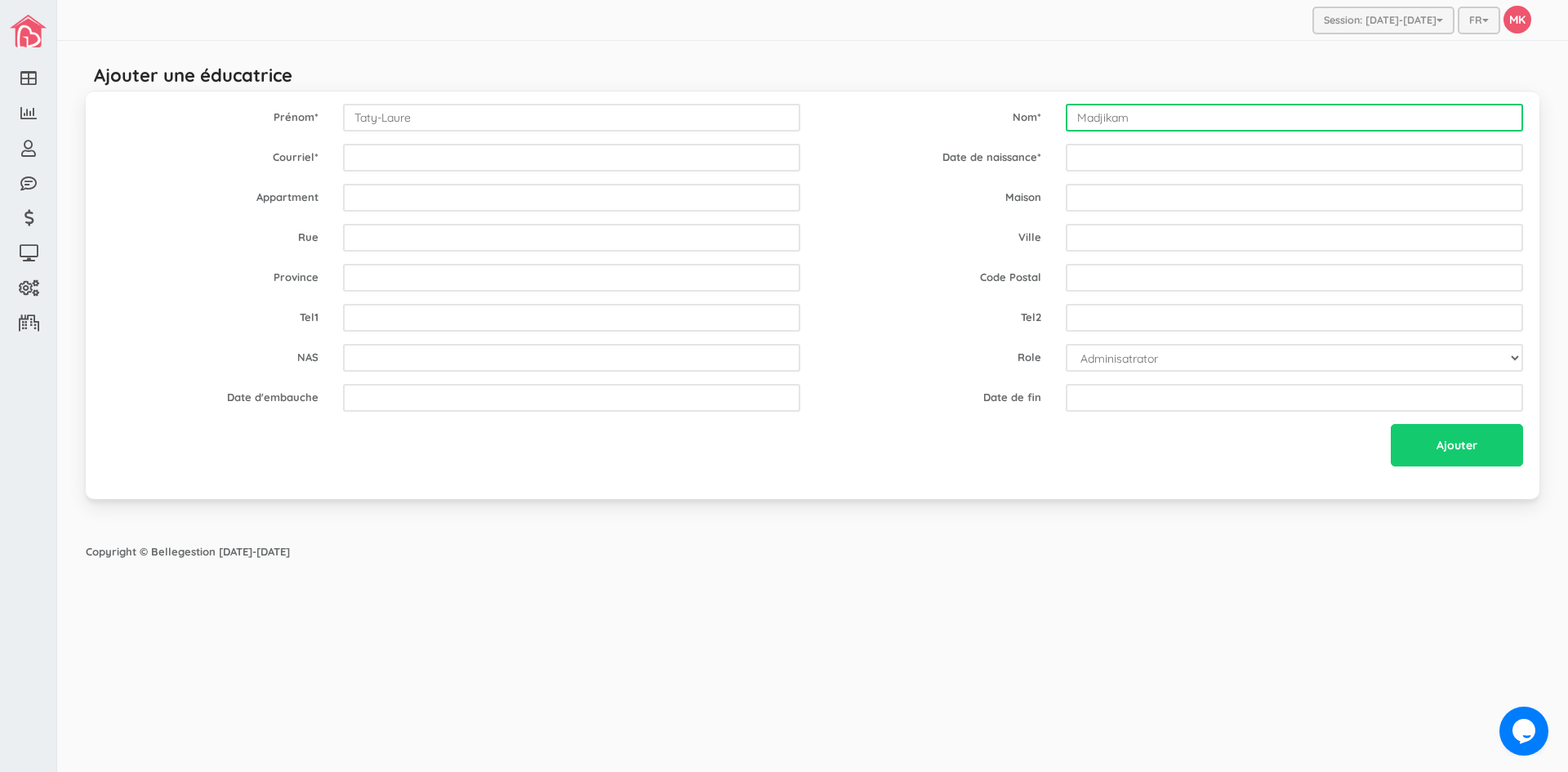
type input "Madjikam"
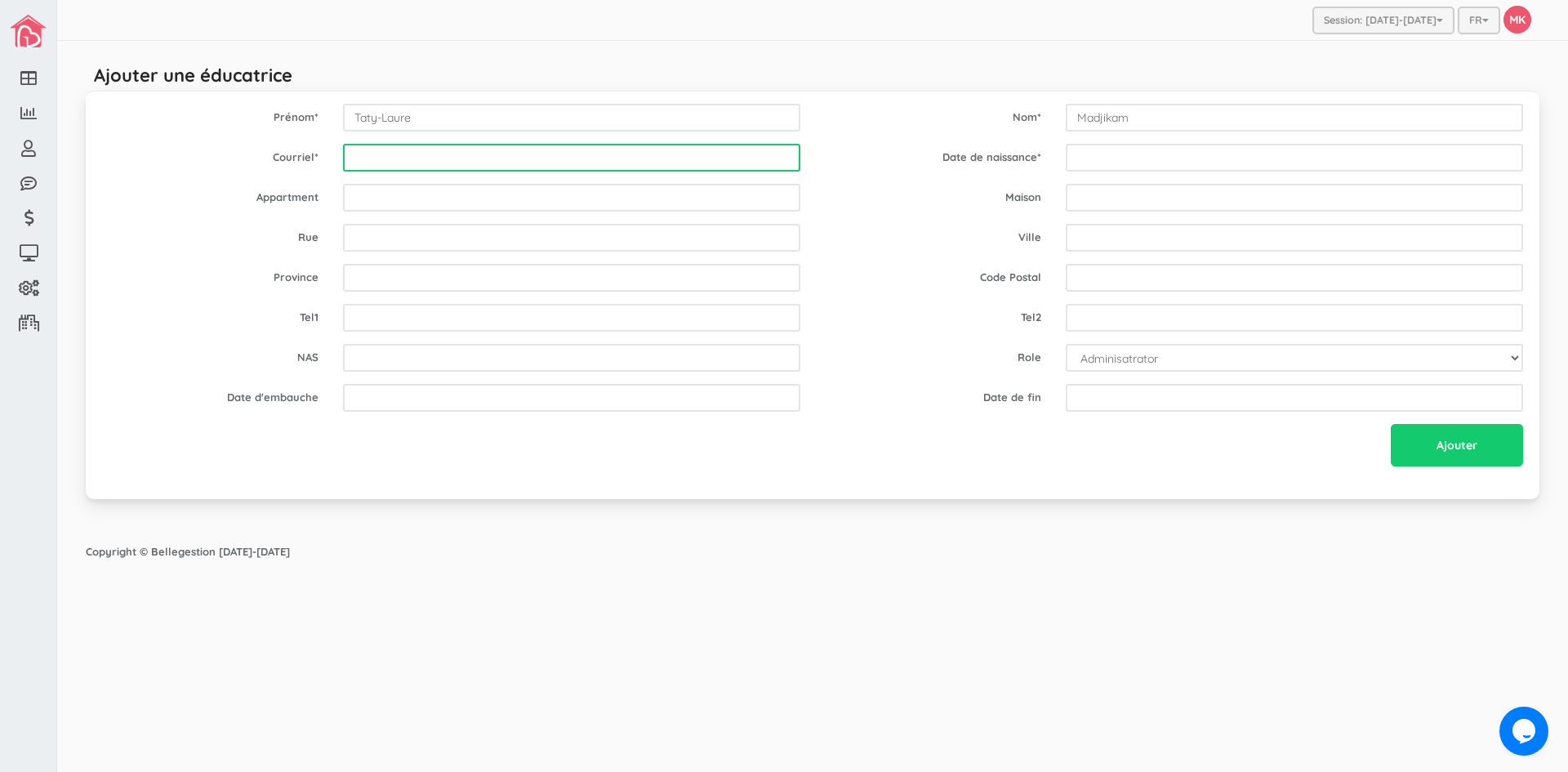
click at [647, 146] on input "email" at bounding box center [571, 157] width 458 height 27
